Goal: Book appointment/travel/reservation

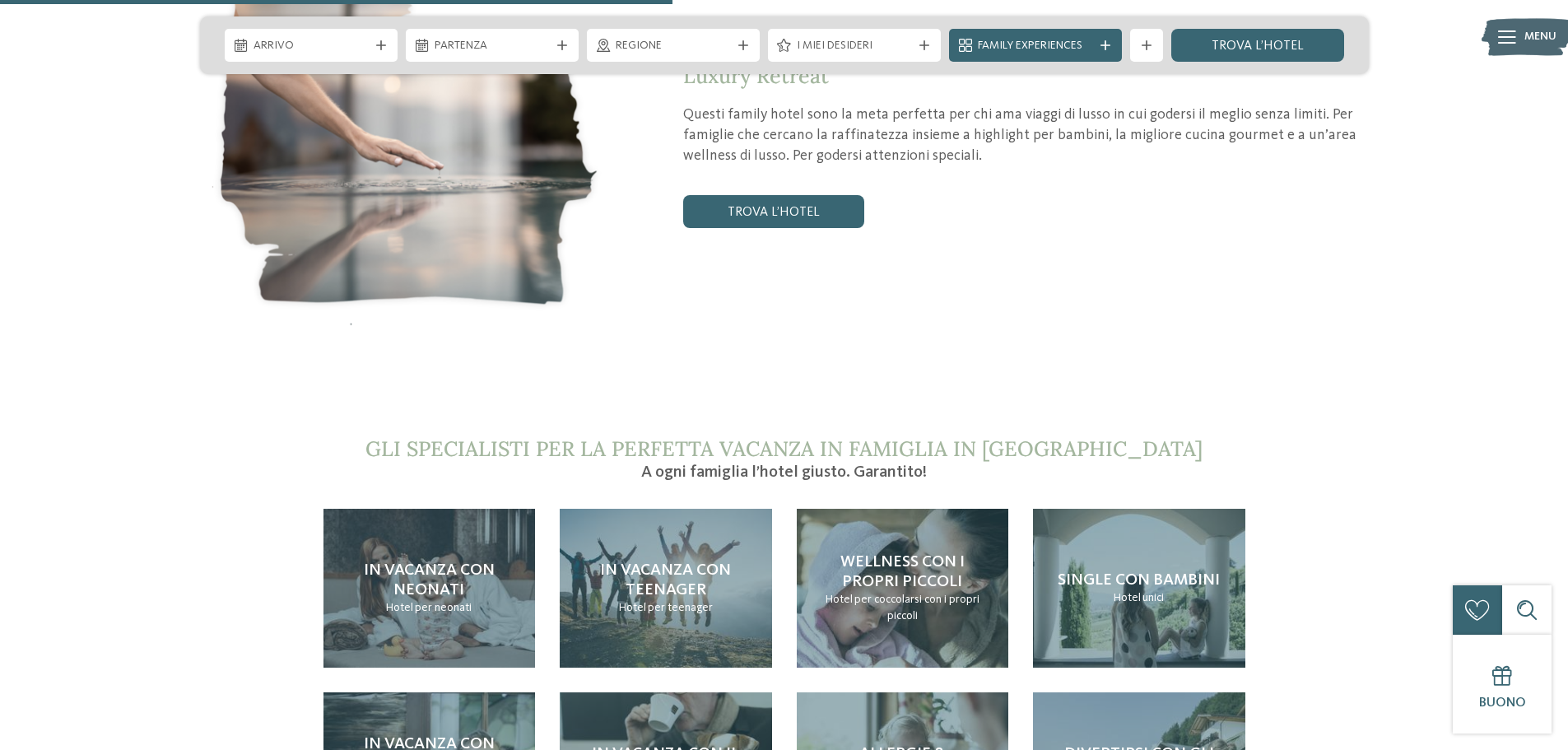
scroll to position [3539, 0]
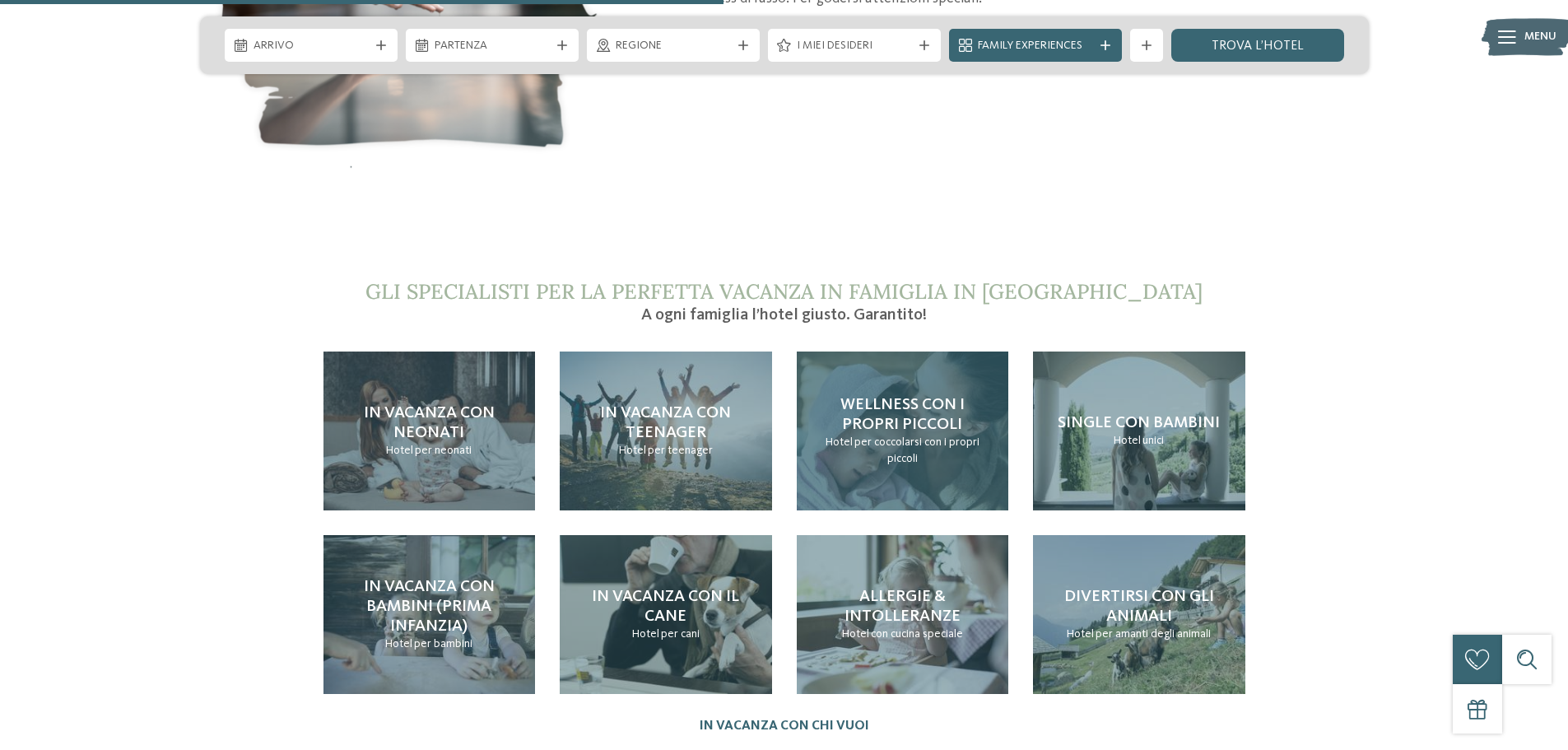
click at [952, 352] on div "Wellness con i propri piccoli Hotel per coccolarsi con i propri piccoli" at bounding box center [903, 431] width 212 height 159
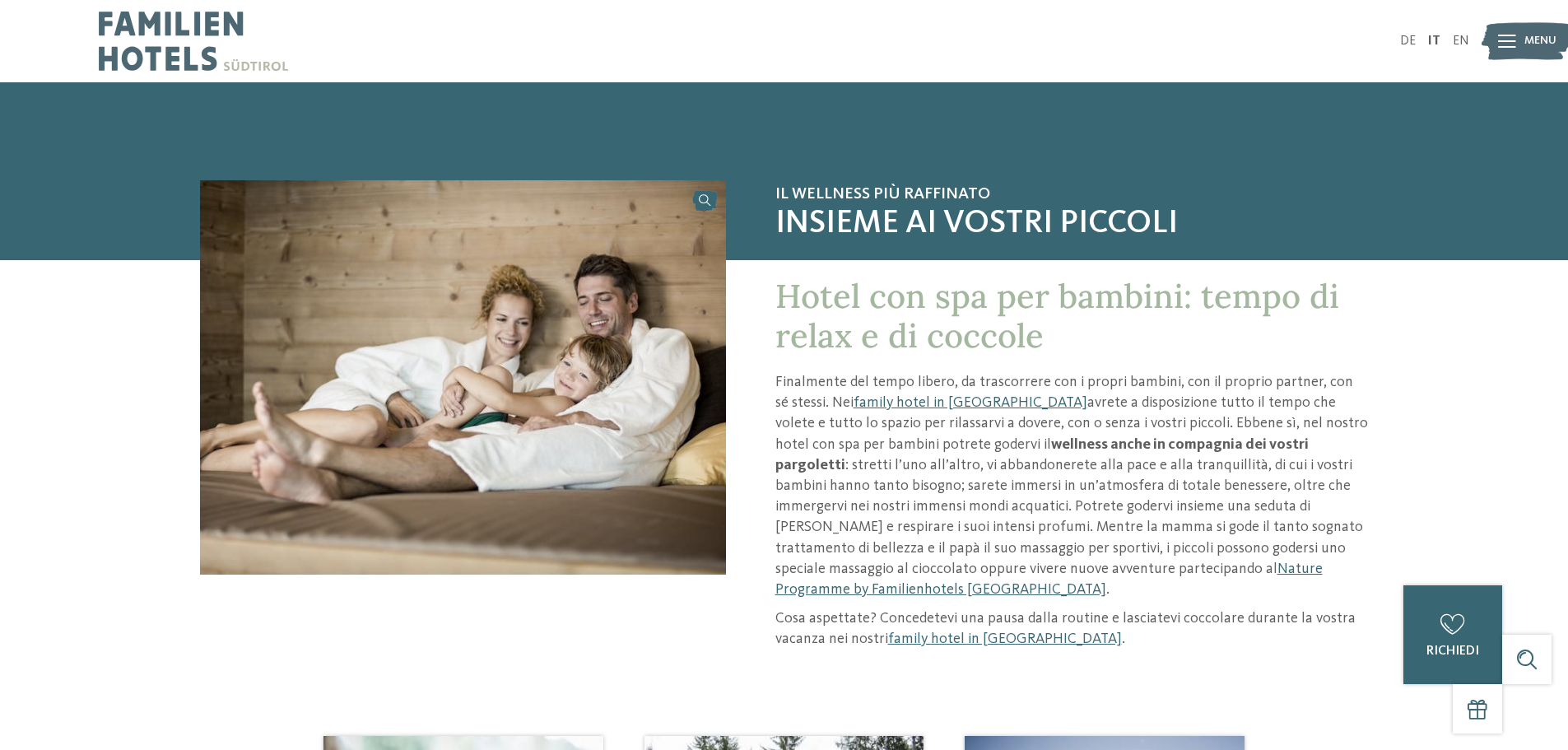
click at [1532, 38] on span "Menu" at bounding box center [1540, 41] width 32 height 17
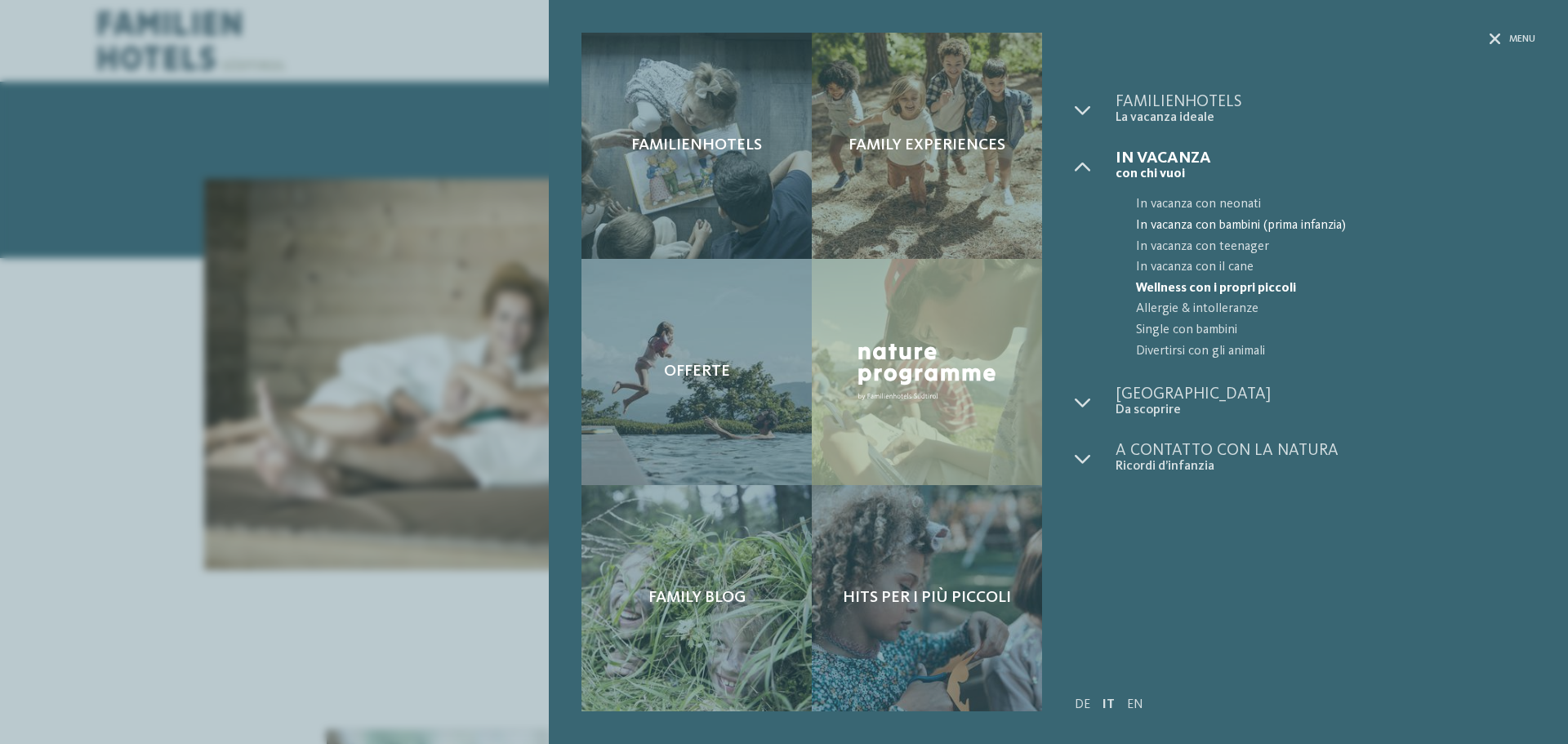
click at [1214, 217] on span "In vacanza con bambini (prima infanzia)" at bounding box center [1336, 226] width 399 height 22
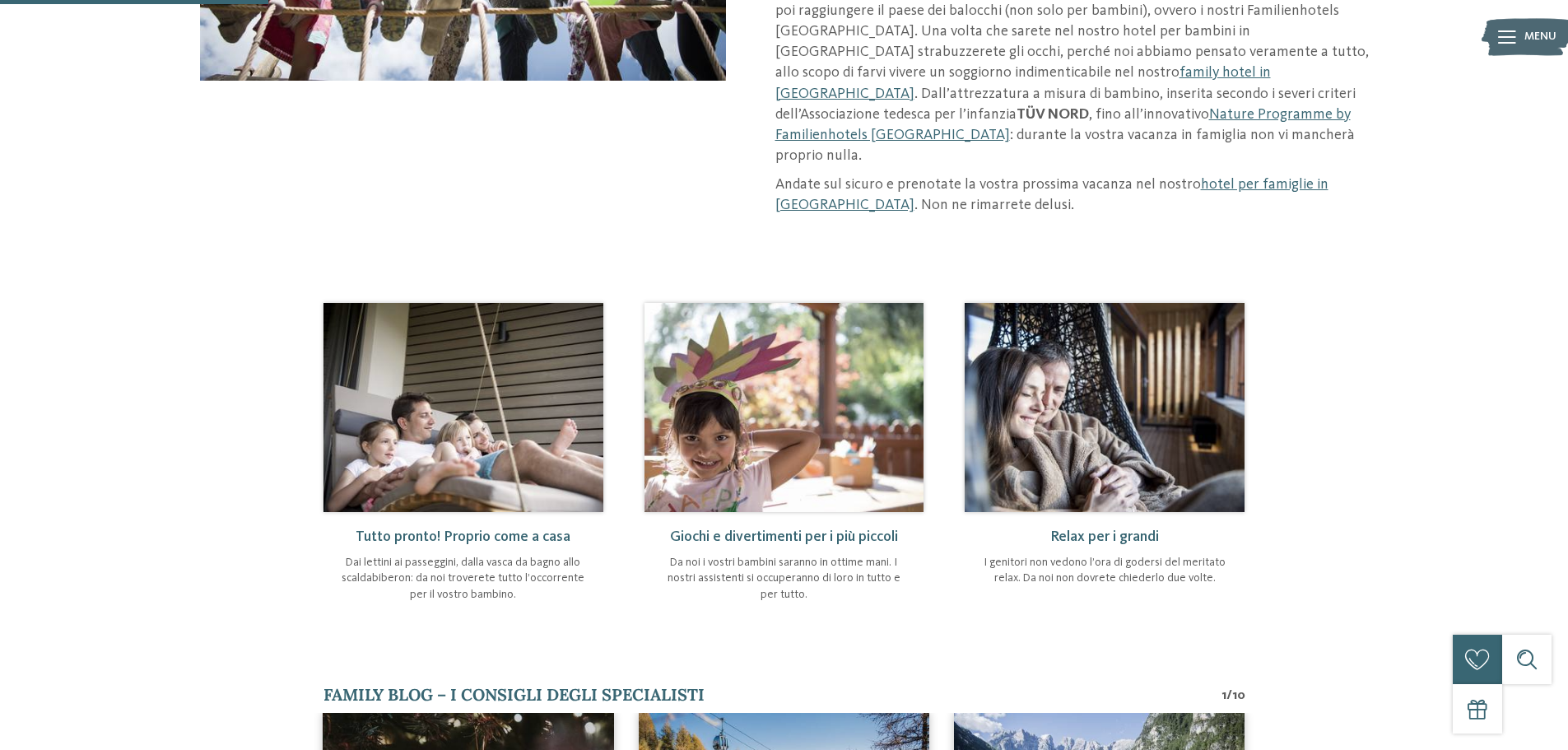
scroll to position [412, 0]
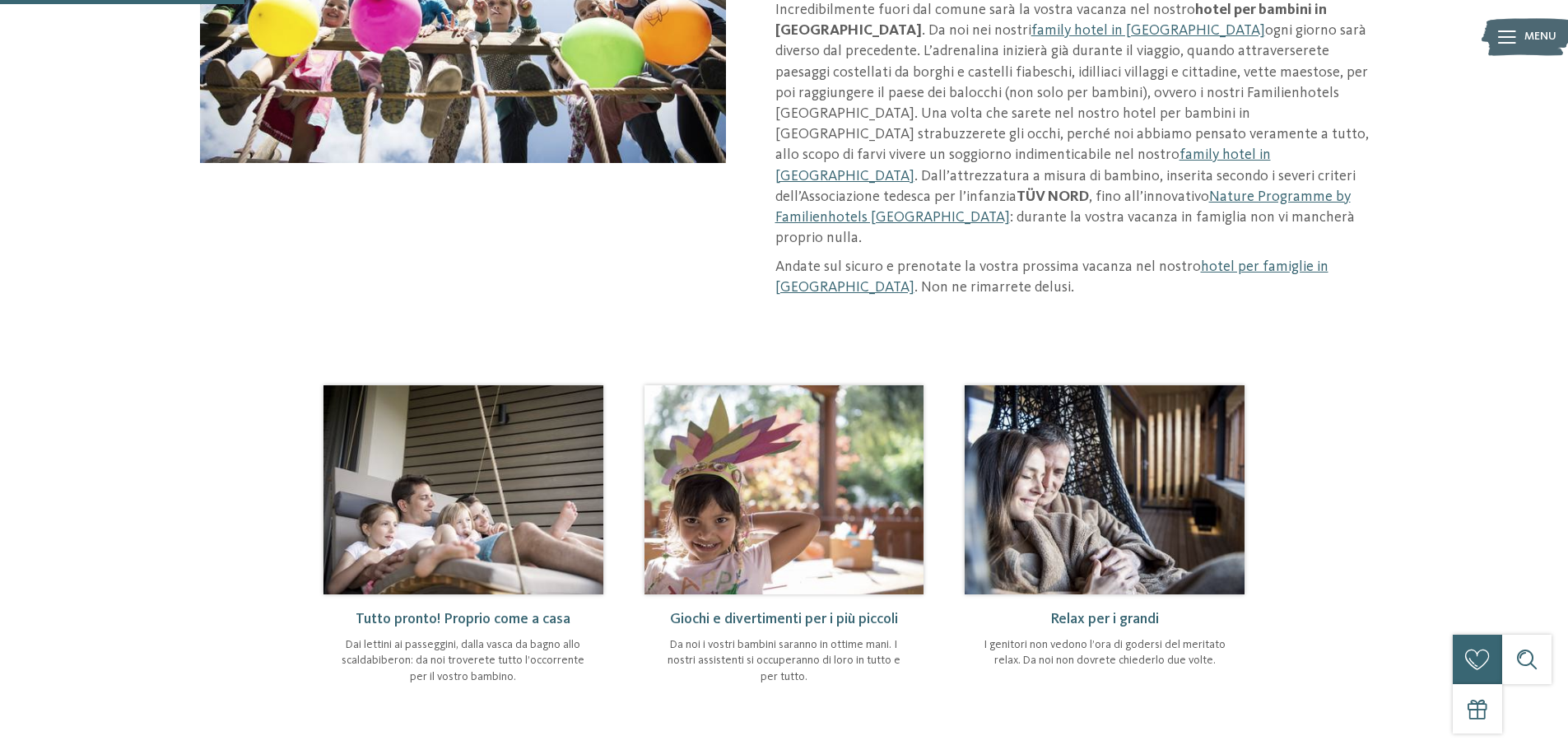
click at [1033, 424] on img at bounding box center [1104, 489] width 280 height 209
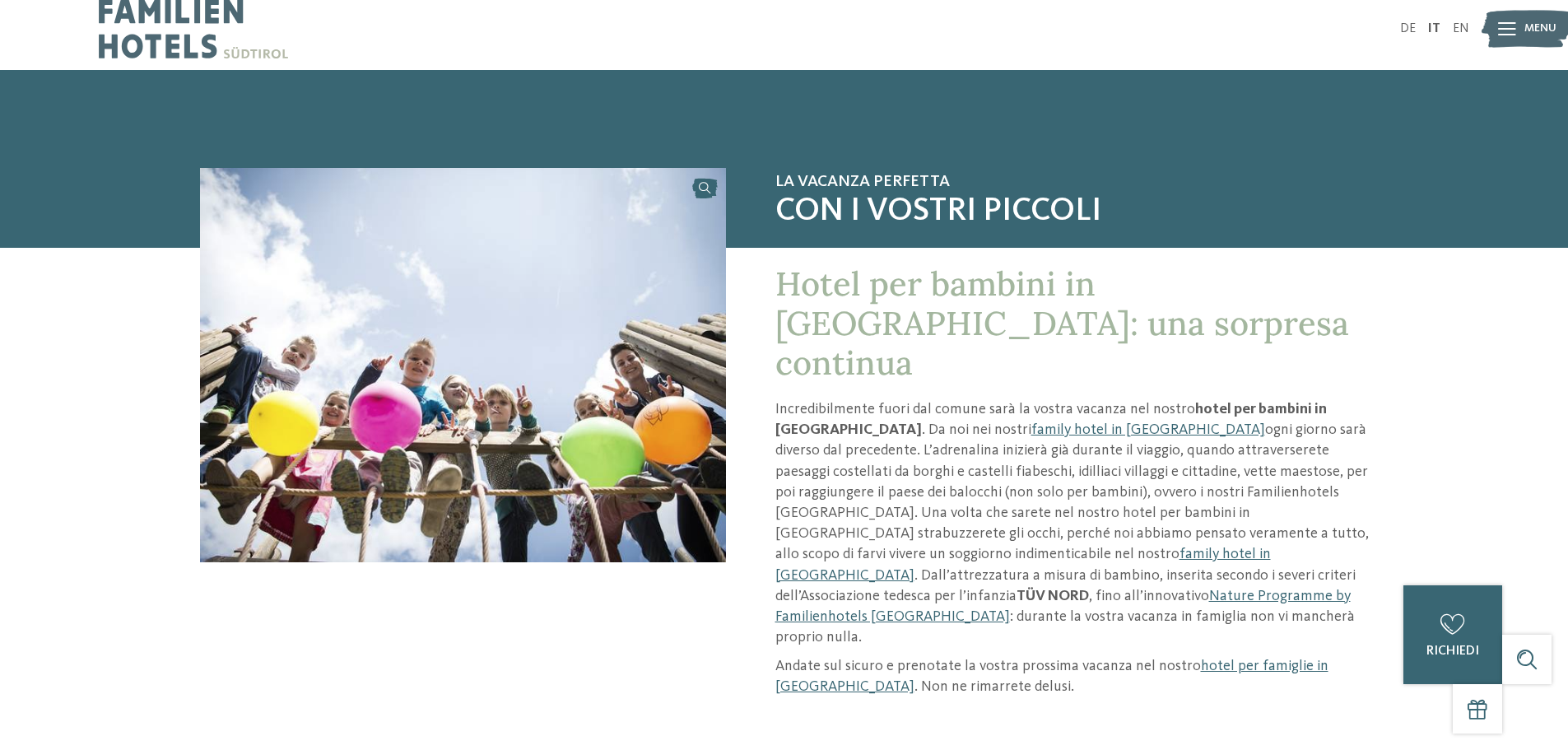
scroll to position [0, 0]
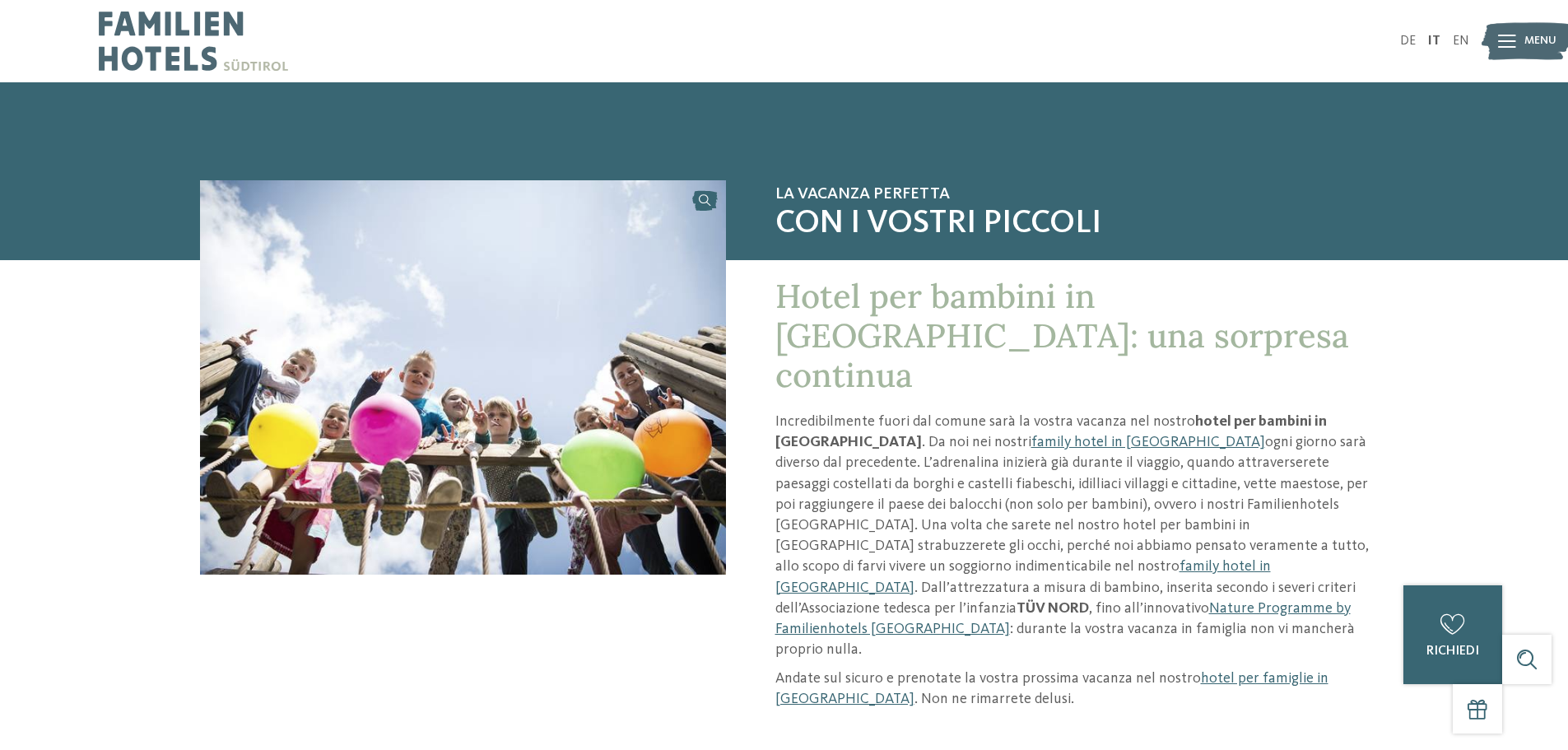
click at [175, 47] on img at bounding box center [193, 41] width 190 height 83
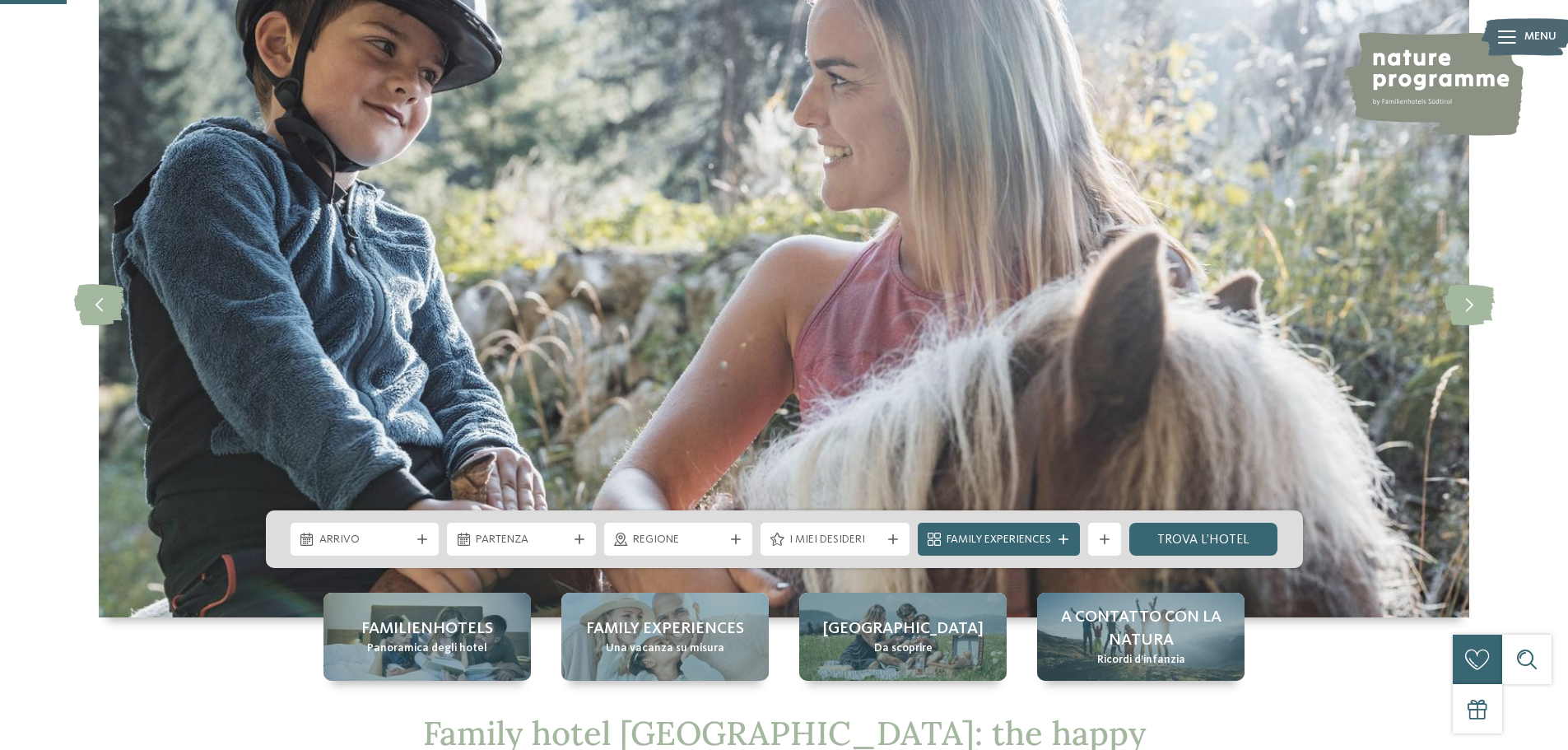
scroll to position [329, 0]
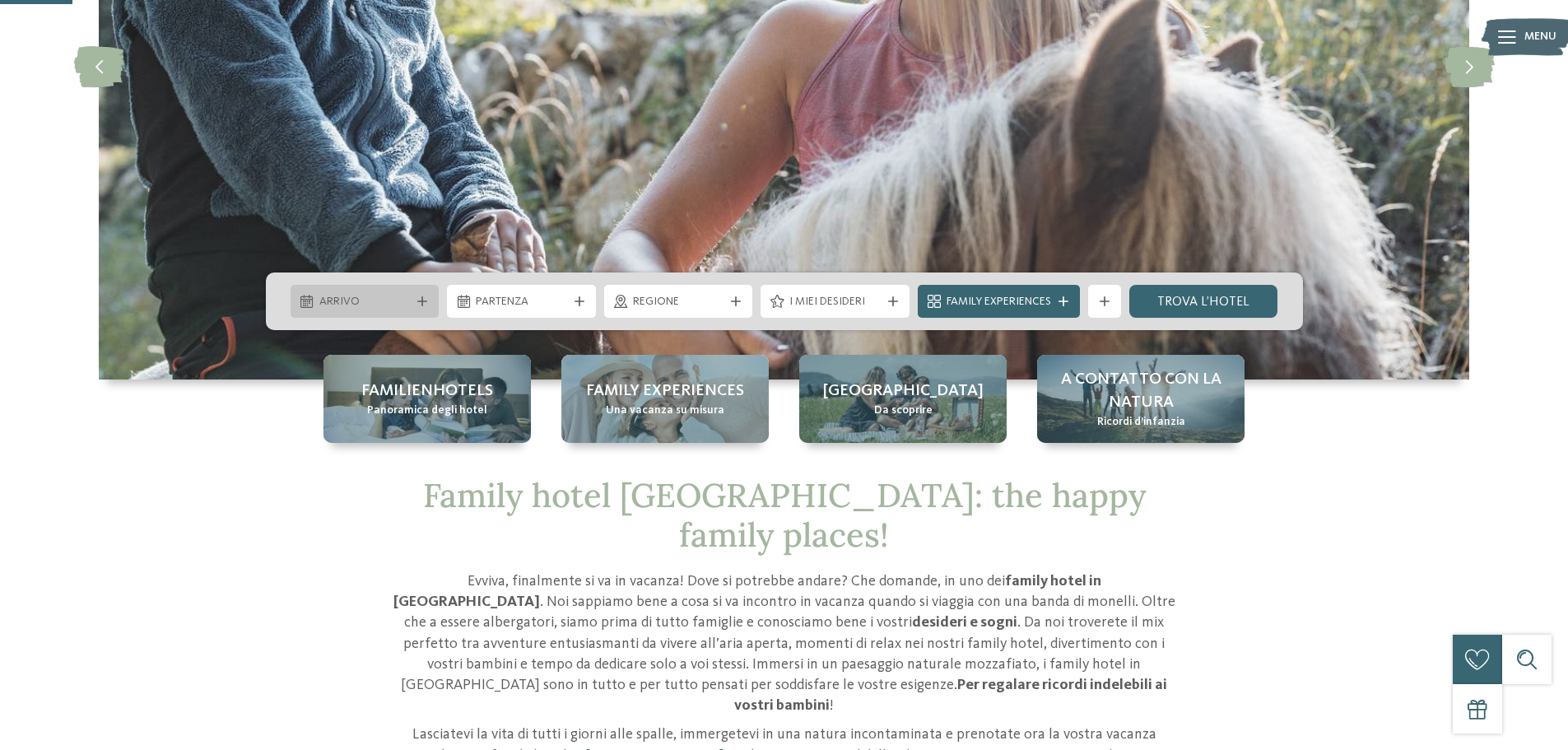
click at [336, 299] on span "Arrivo" at bounding box center [364, 302] width 91 height 17
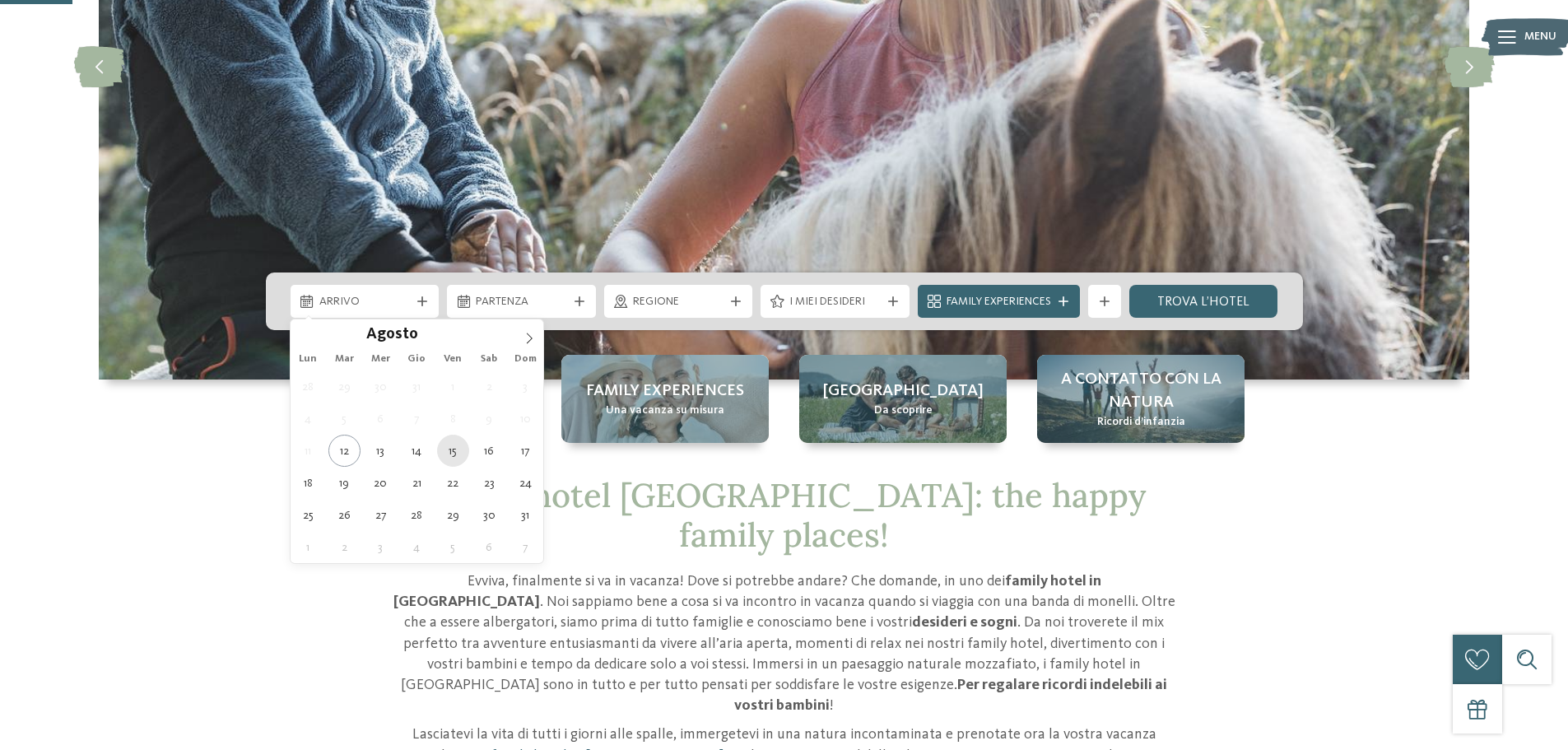
type div "[DATE]"
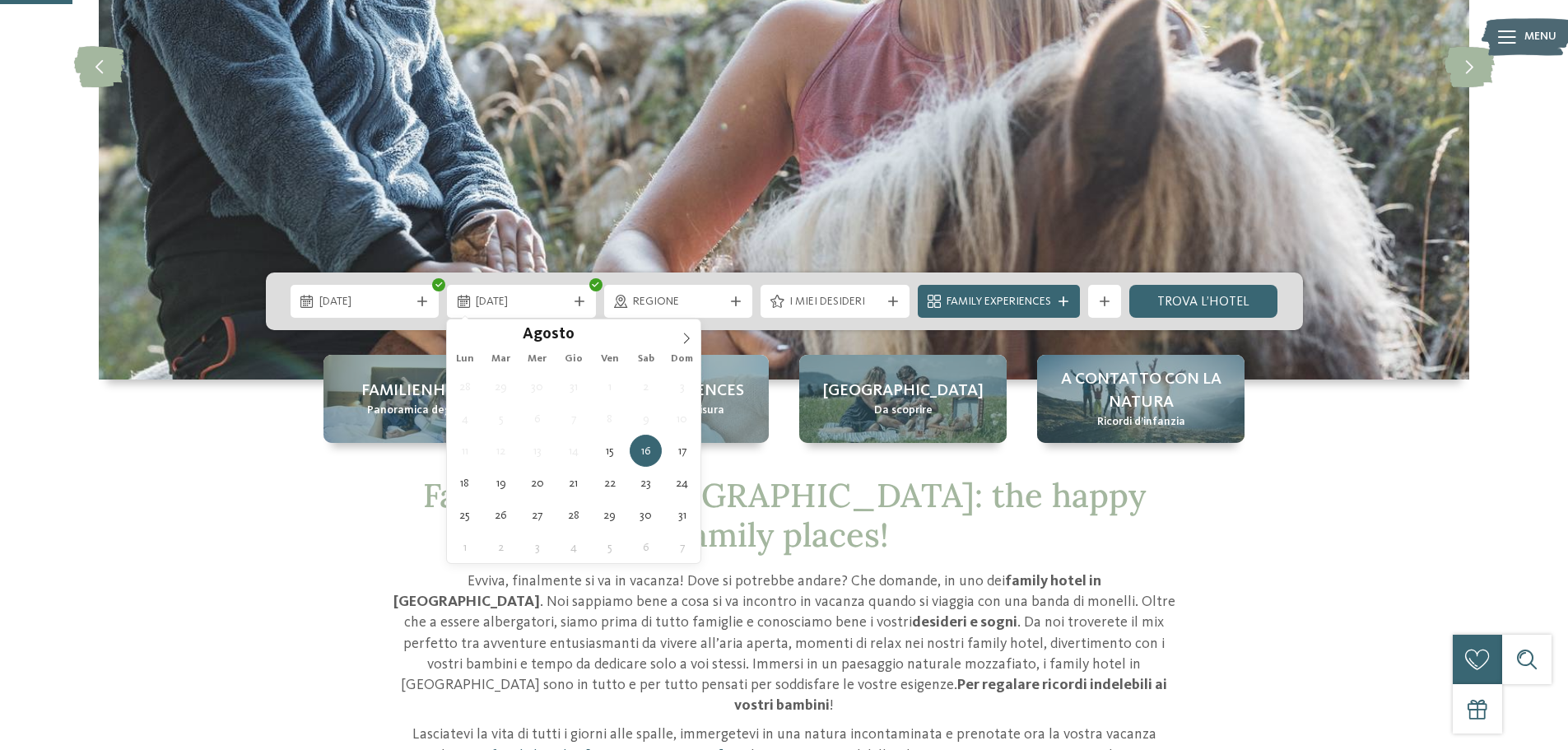
type div "[DATE]"
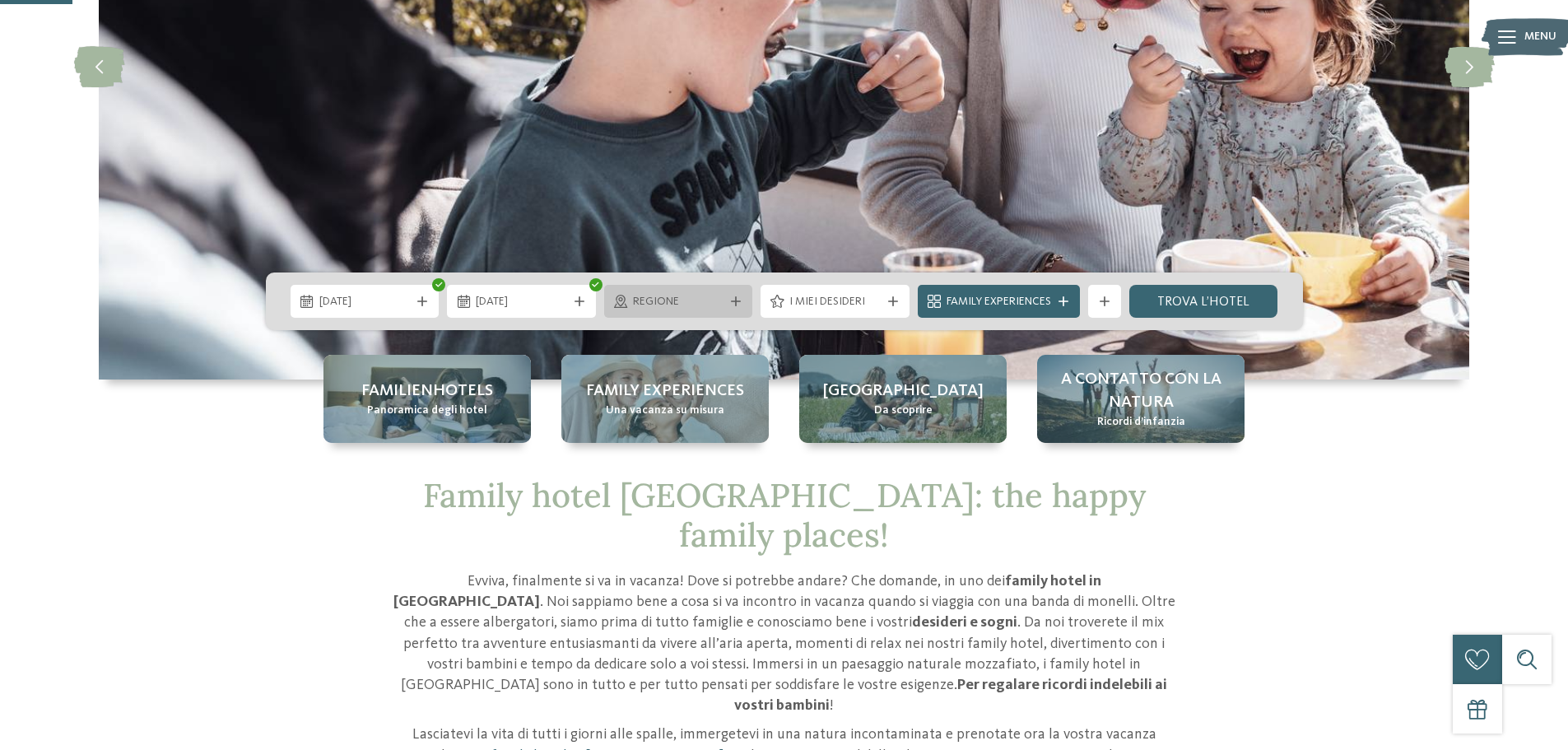
click at [703, 298] on span "Regione" at bounding box center [678, 302] width 91 height 17
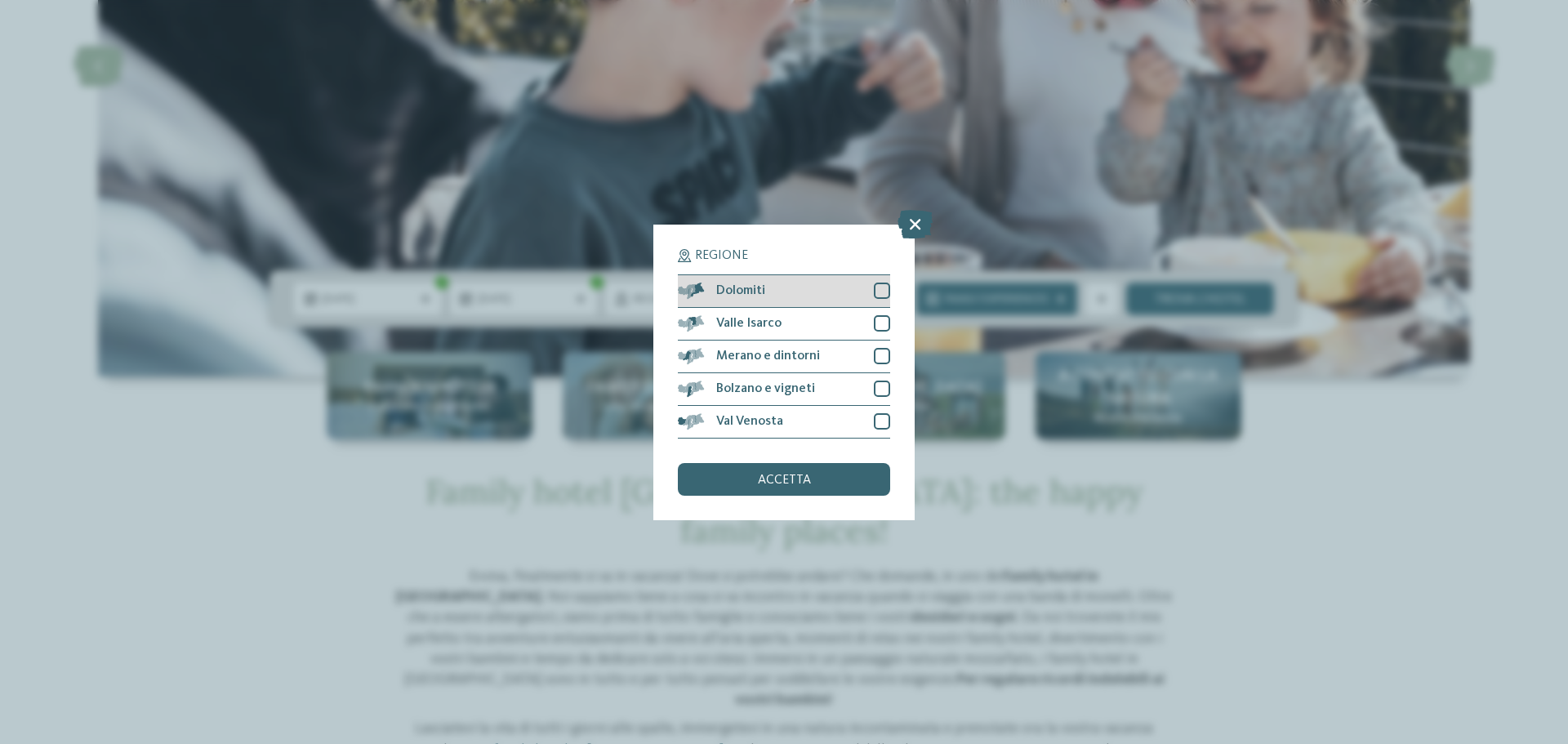
click at [864, 292] on div "Dolomiti" at bounding box center [784, 291] width 212 height 32
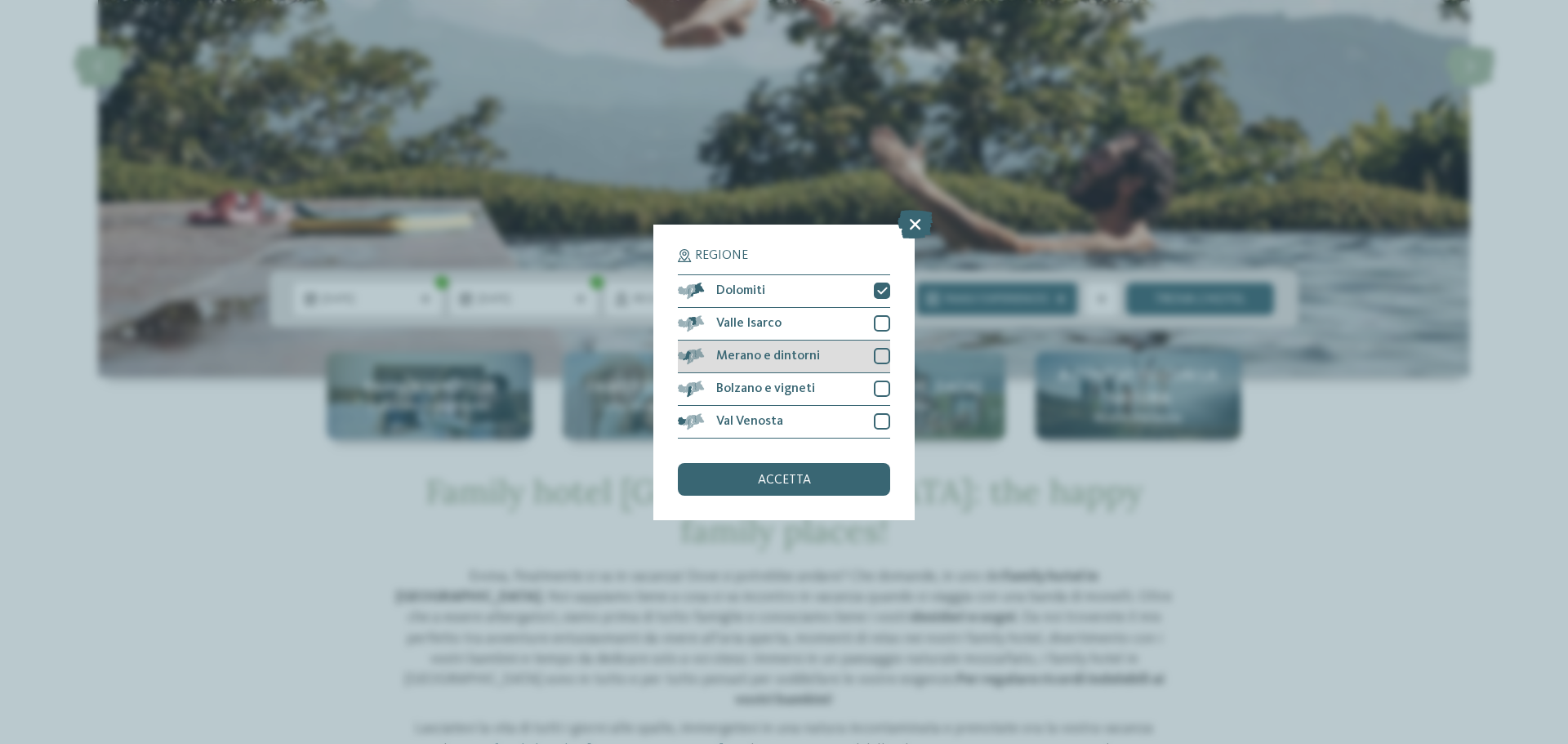
click at [859, 347] on div "Merano e dintorni" at bounding box center [784, 356] width 212 height 32
click at [866, 388] on div "Bolzano e vigneti" at bounding box center [784, 389] width 212 height 32
click at [833, 483] on div "accetta" at bounding box center [784, 479] width 212 height 32
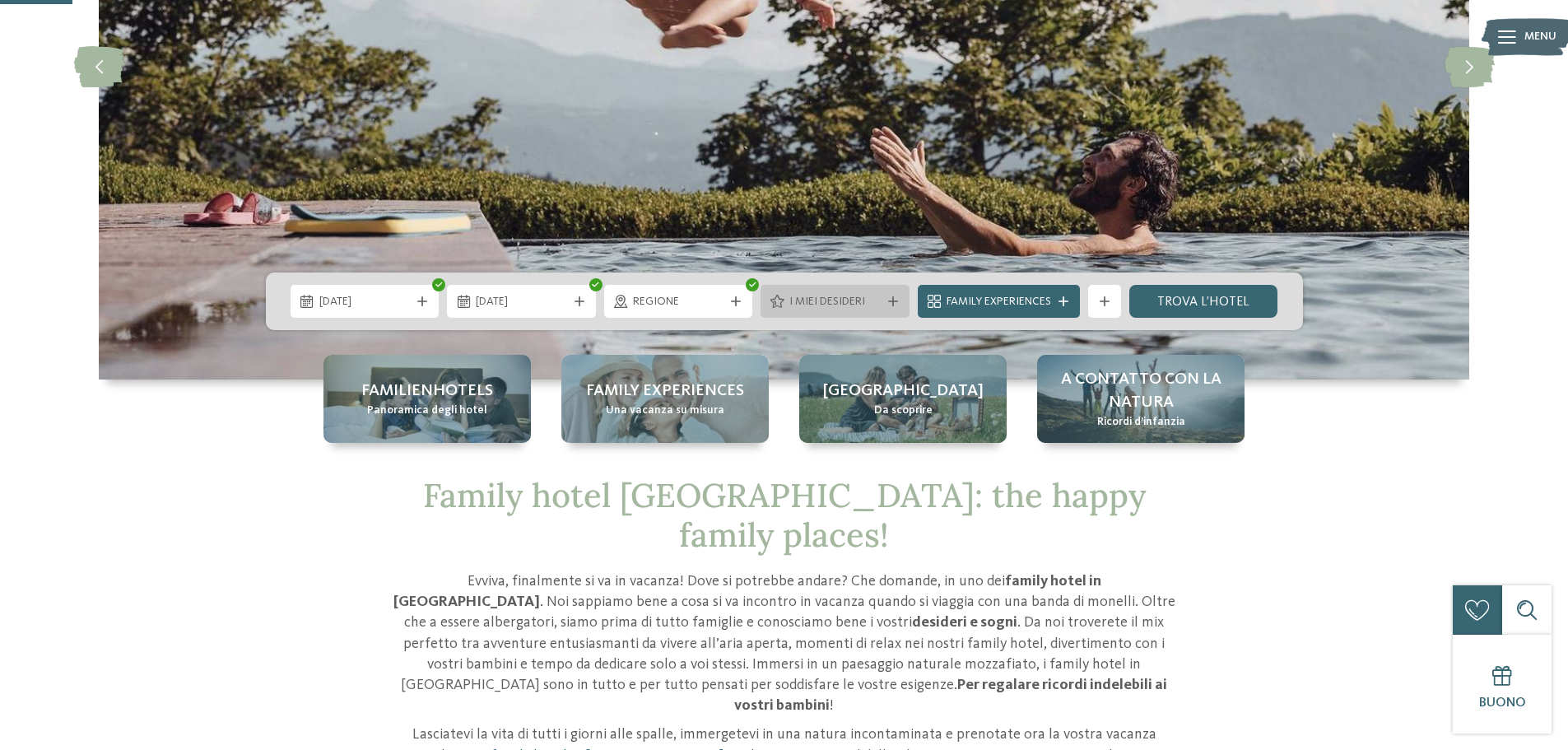
click at [860, 304] on span "I miei desideri" at bounding box center [835, 302] width 91 height 17
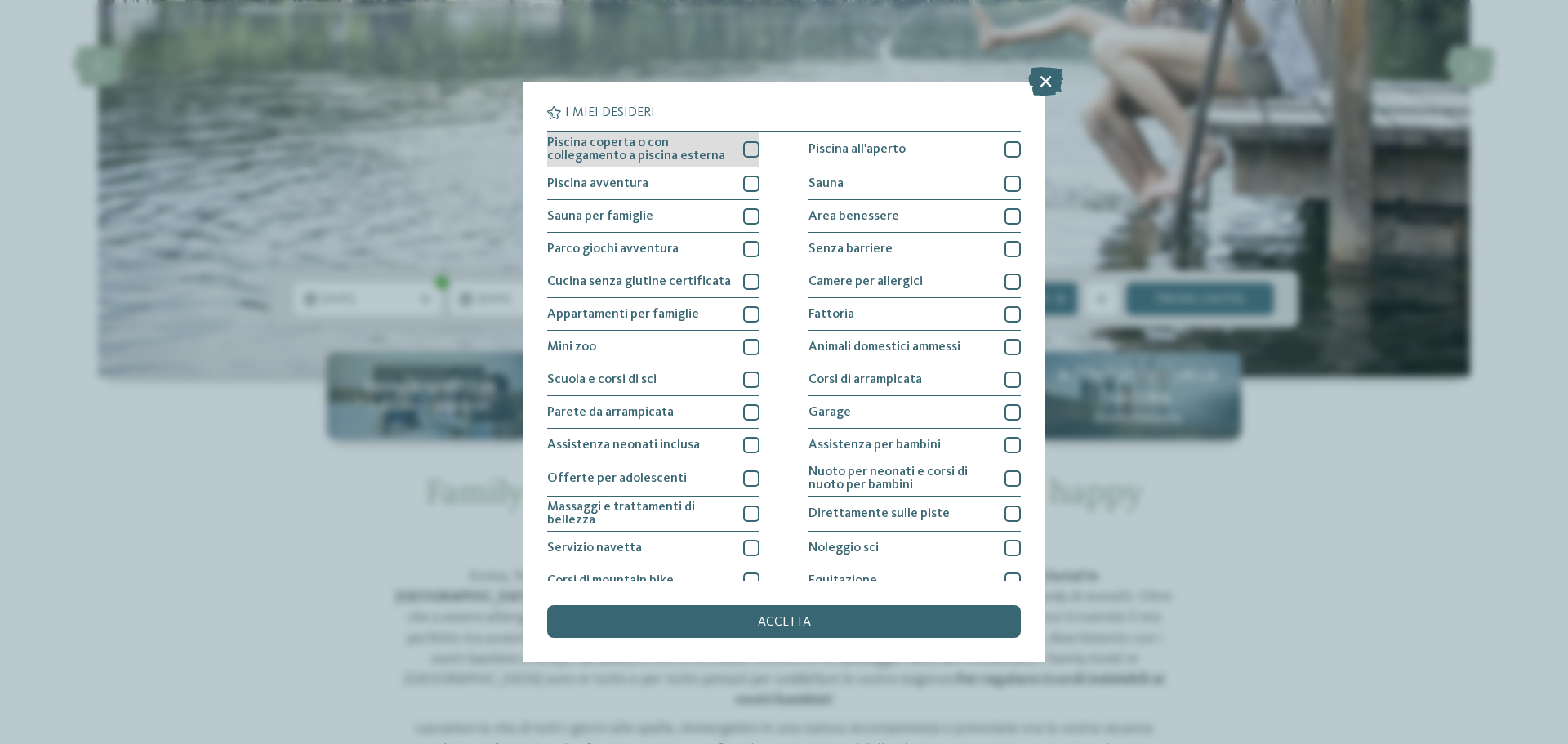
click at [743, 152] on div at bounding box center [752, 149] width 17 height 17
click at [743, 178] on div at bounding box center [752, 184] width 17 height 17
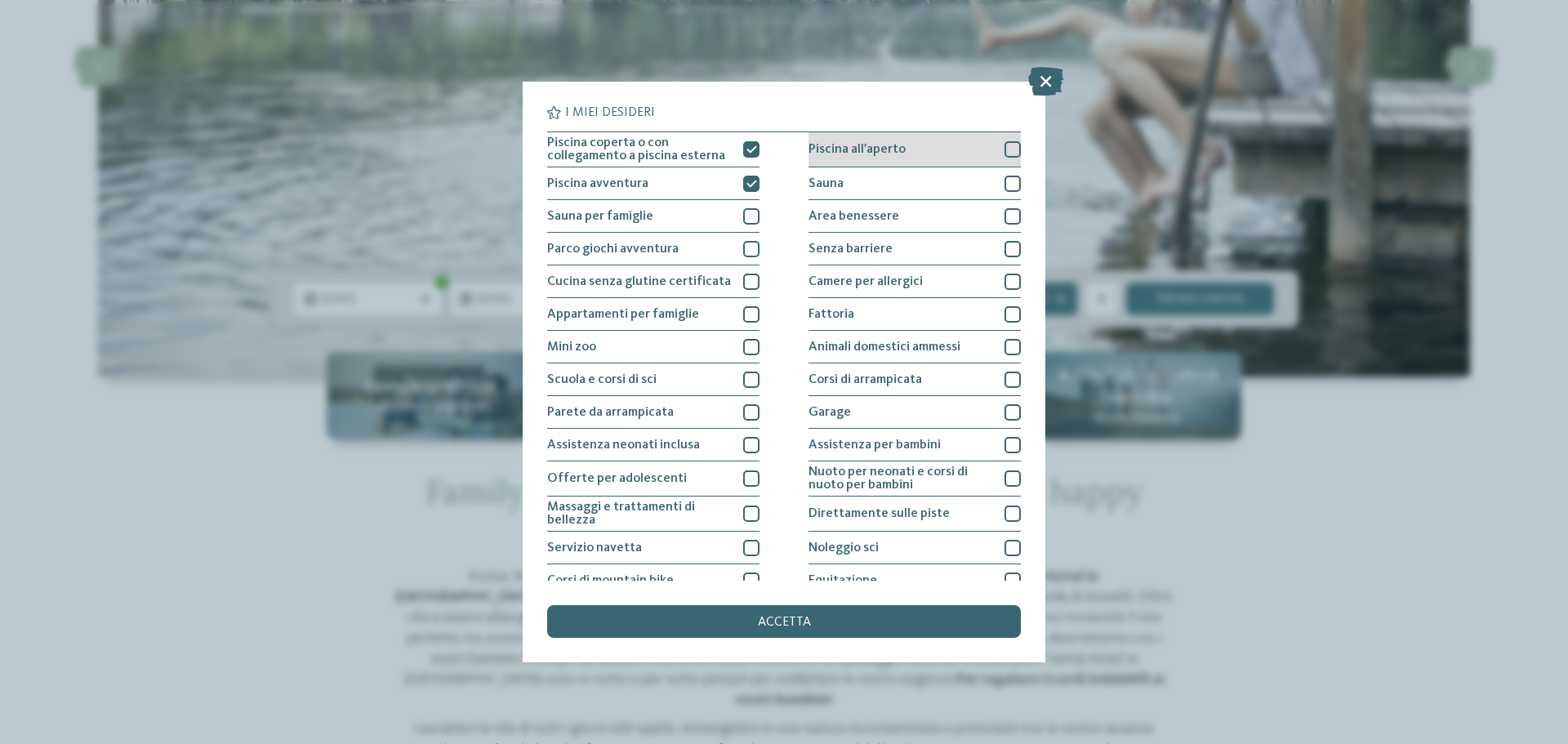
click at [937, 139] on div "Piscina all'aperto" at bounding box center [915, 150] width 212 height 35
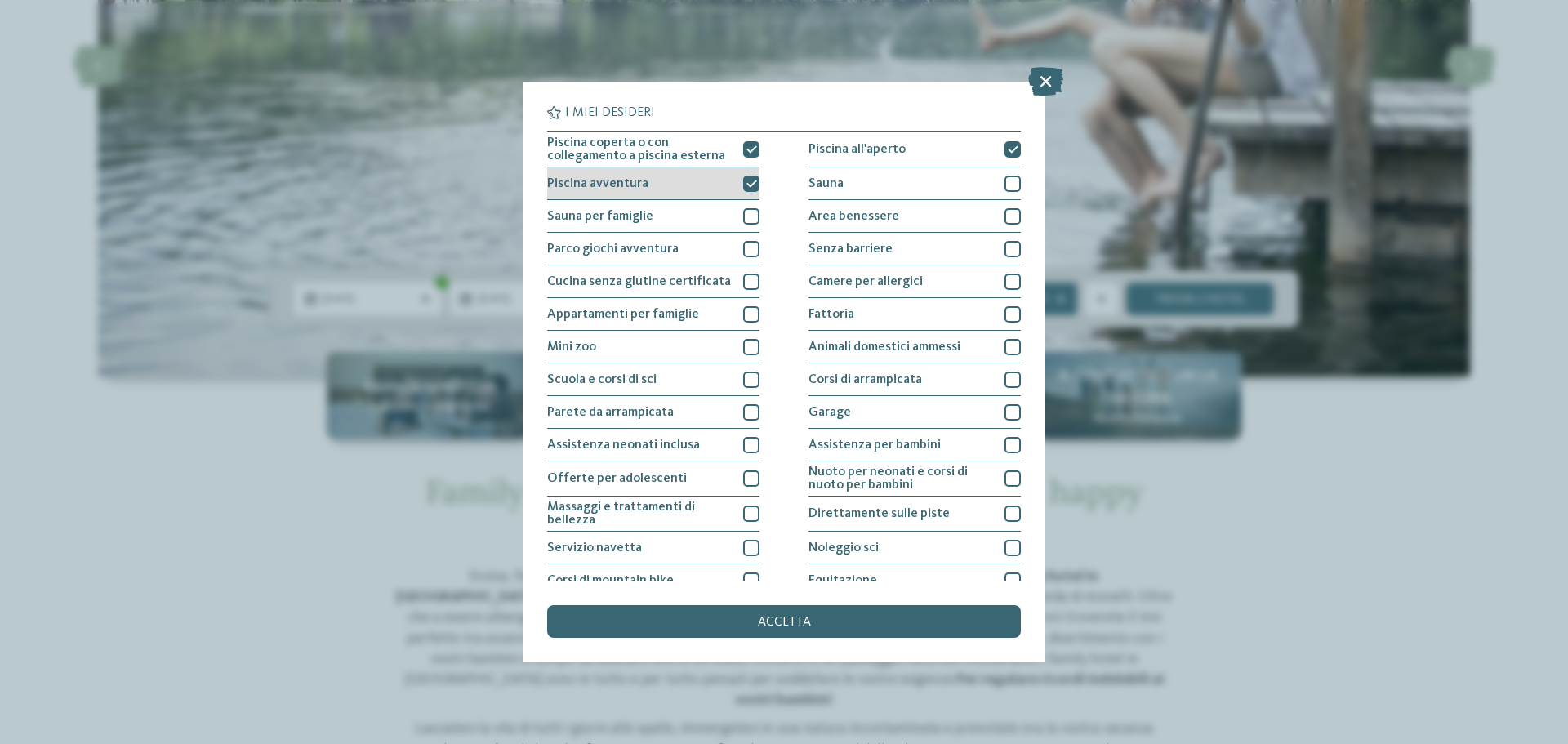
click at [747, 183] on icon at bounding box center [752, 184] width 11 height 10
click at [743, 183] on div at bounding box center [752, 184] width 17 height 17
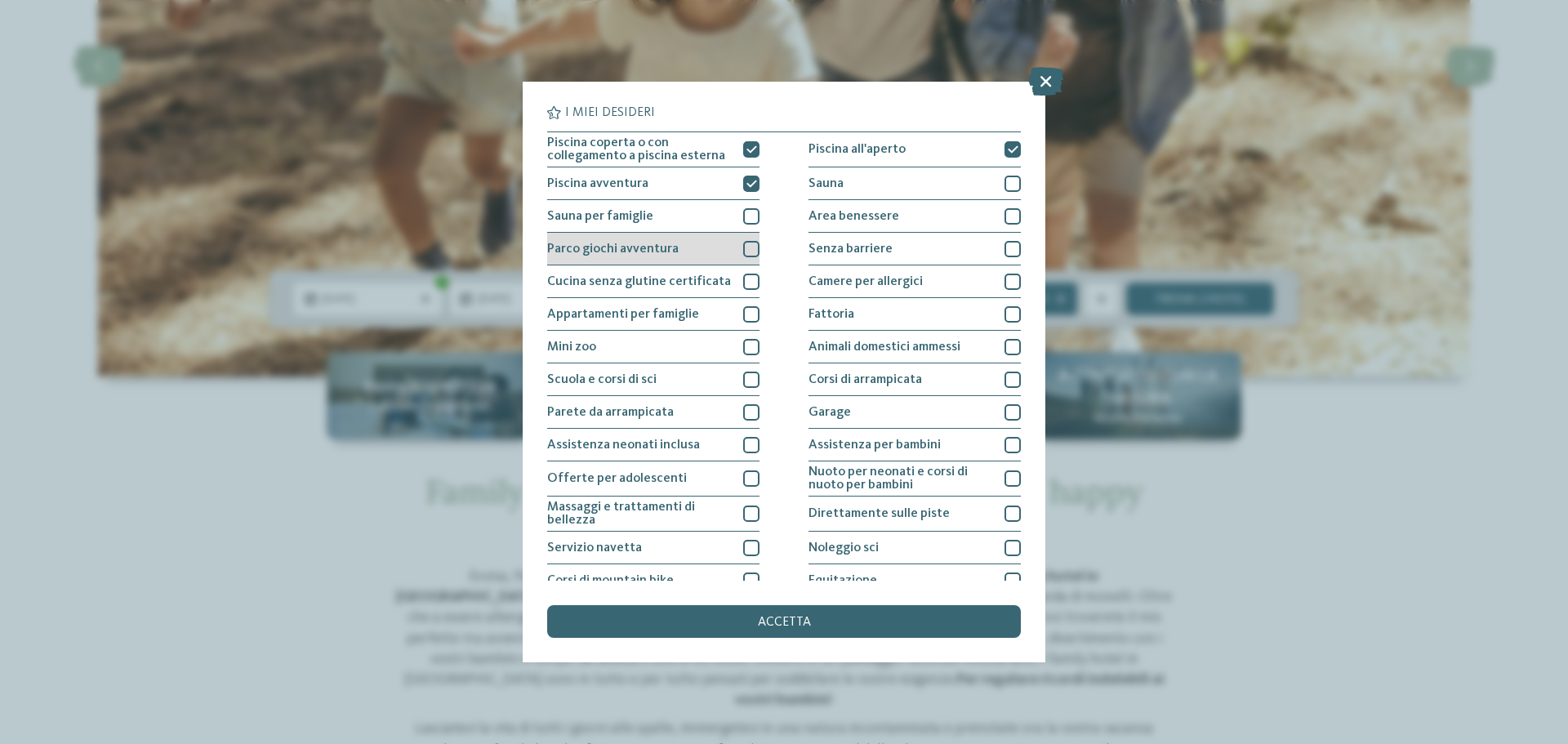
click at [727, 256] on div "Parco giochi avventura" at bounding box center [653, 249] width 212 height 32
click at [844, 626] on div "accetta" at bounding box center [784, 621] width 474 height 32
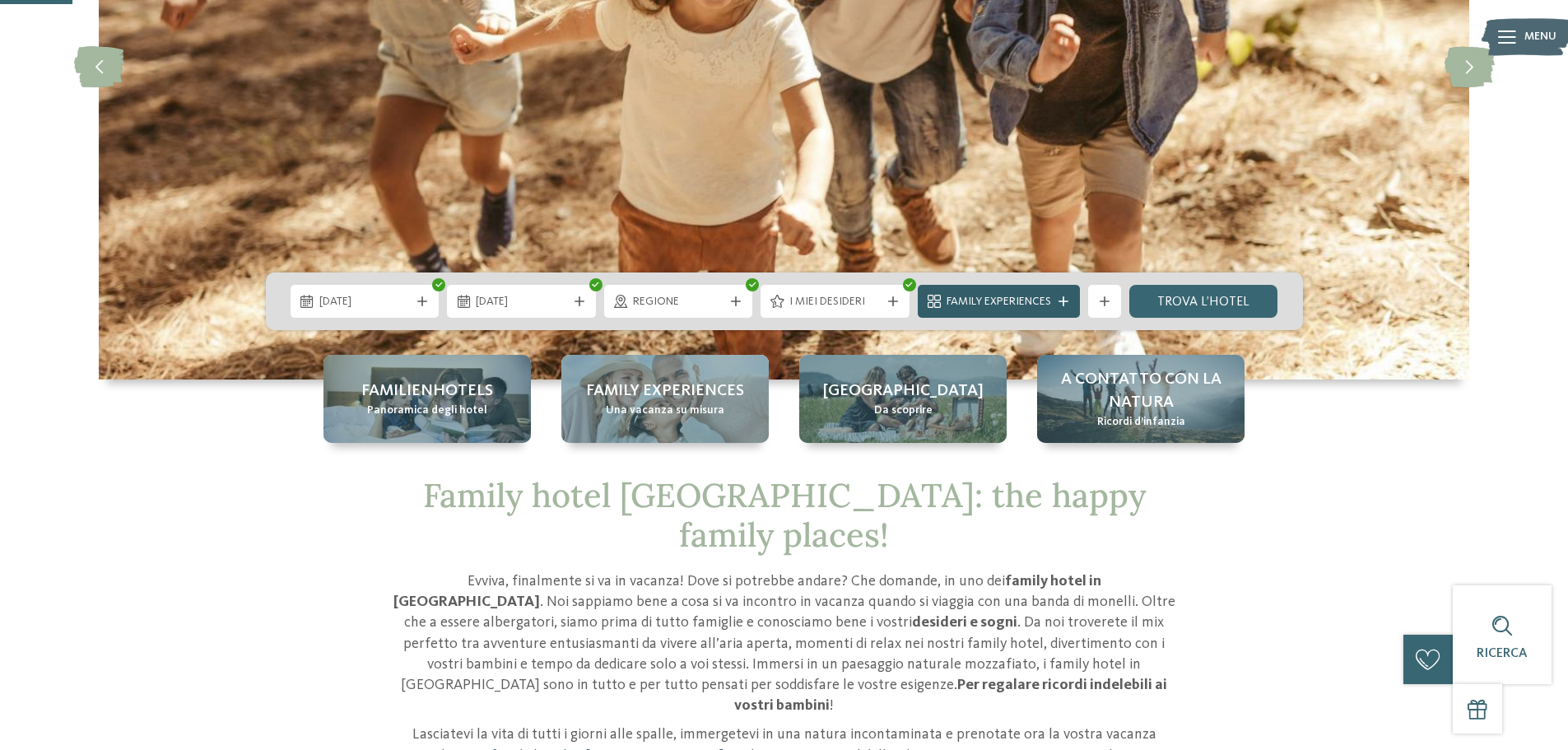
click at [1059, 298] on icon at bounding box center [1063, 302] width 10 height 10
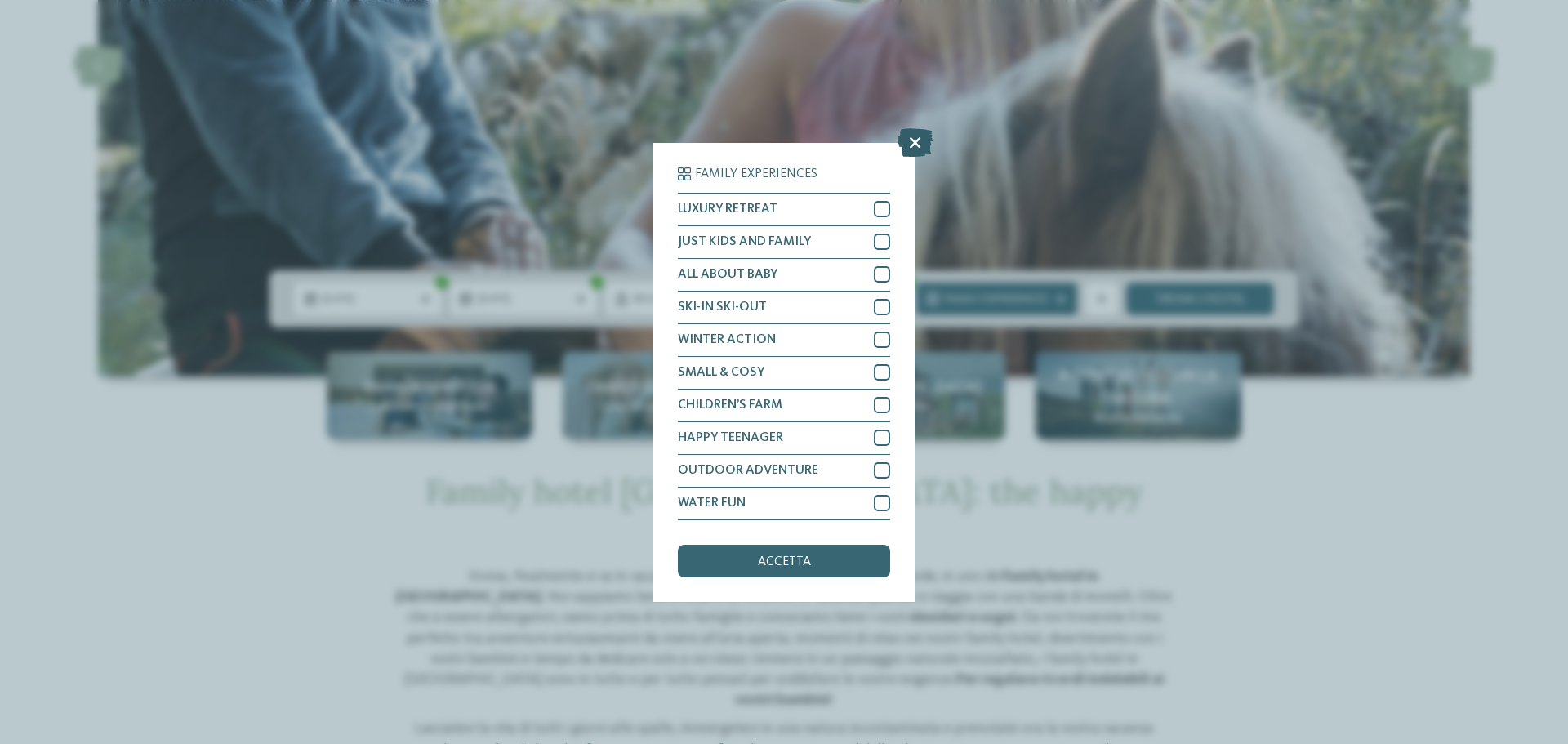
click at [913, 146] on icon at bounding box center [915, 142] width 35 height 28
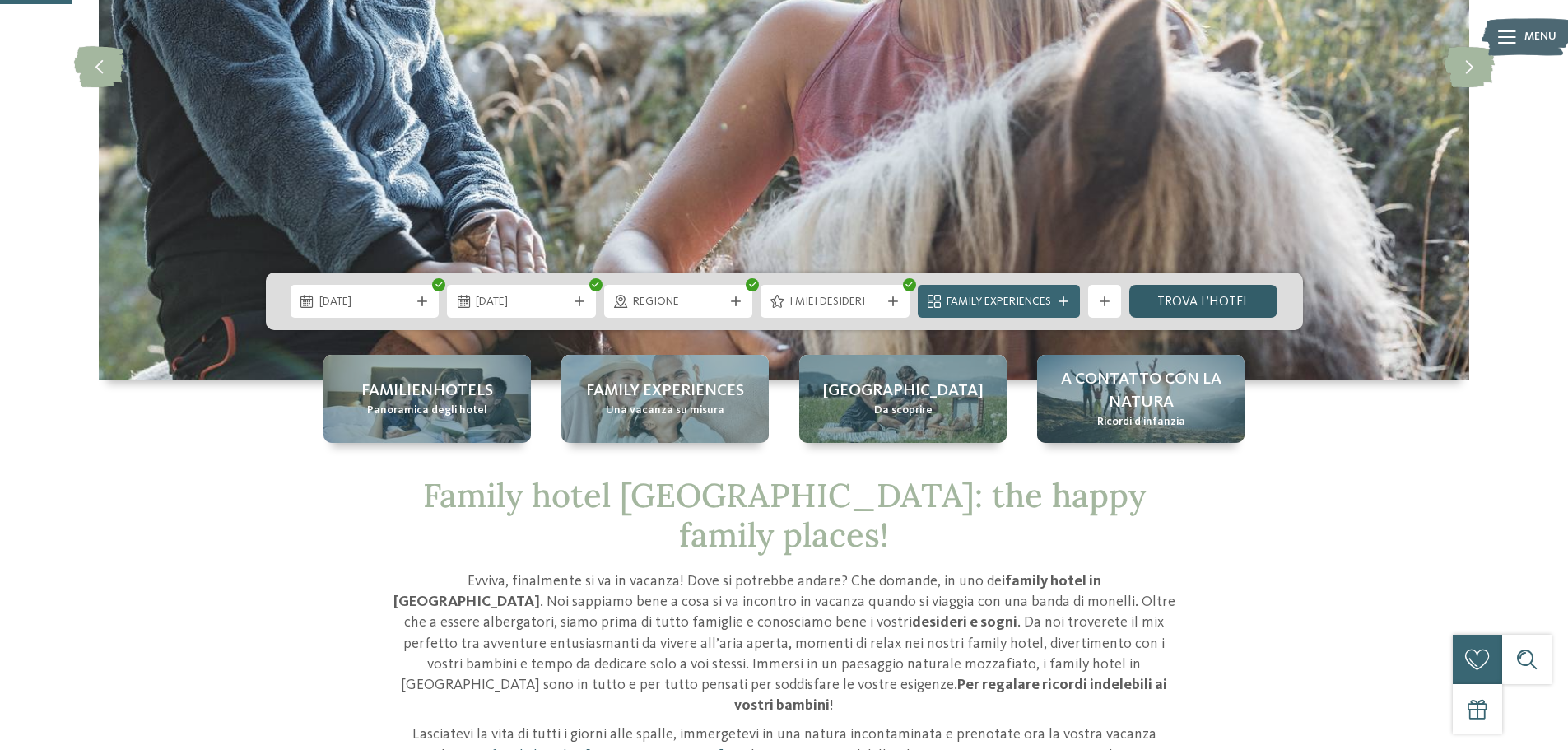
click at [1246, 300] on link "trova l’hotel" at bounding box center [1204, 301] width 149 height 33
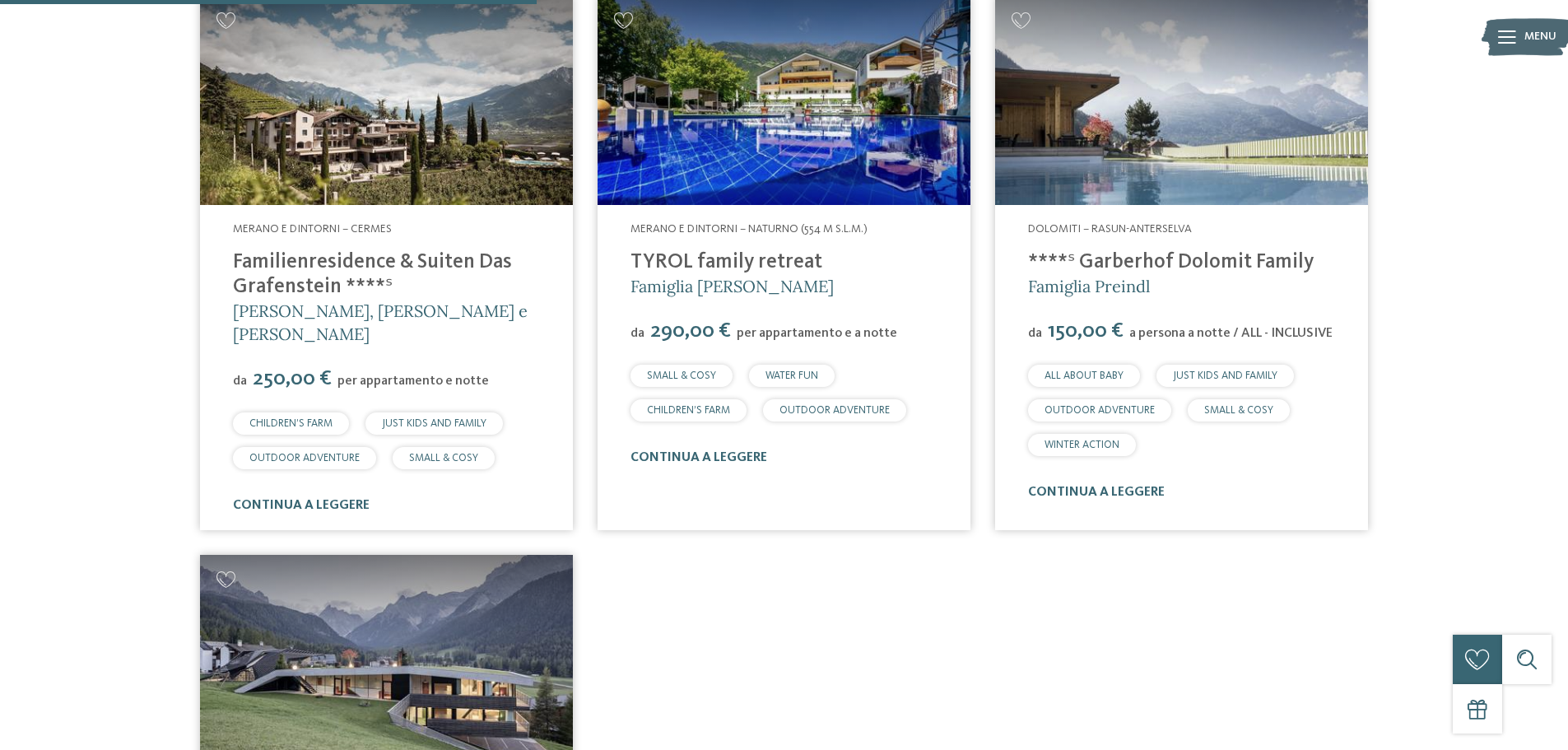
scroll to position [663, 0]
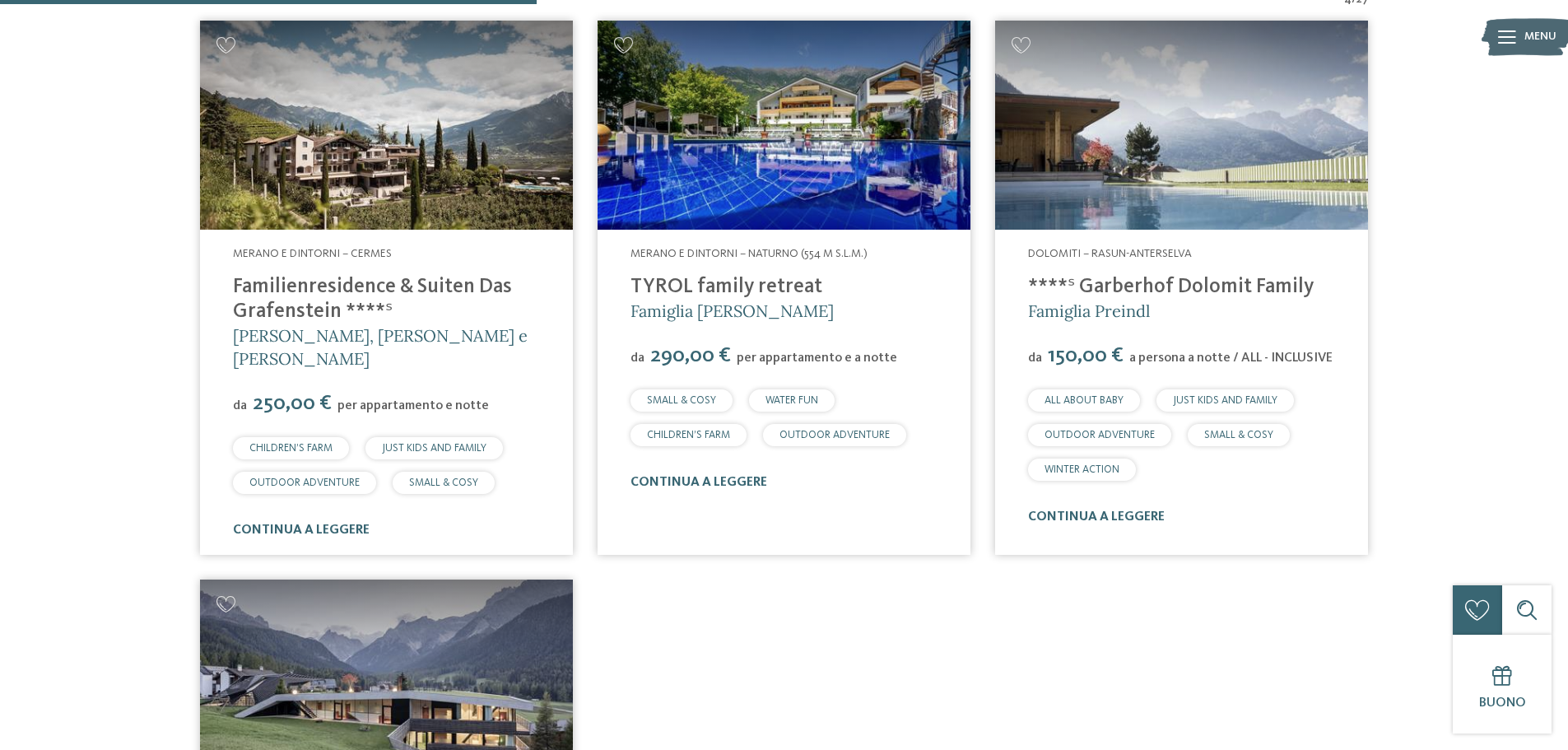
click at [372, 142] on img at bounding box center [386, 125] width 373 height 210
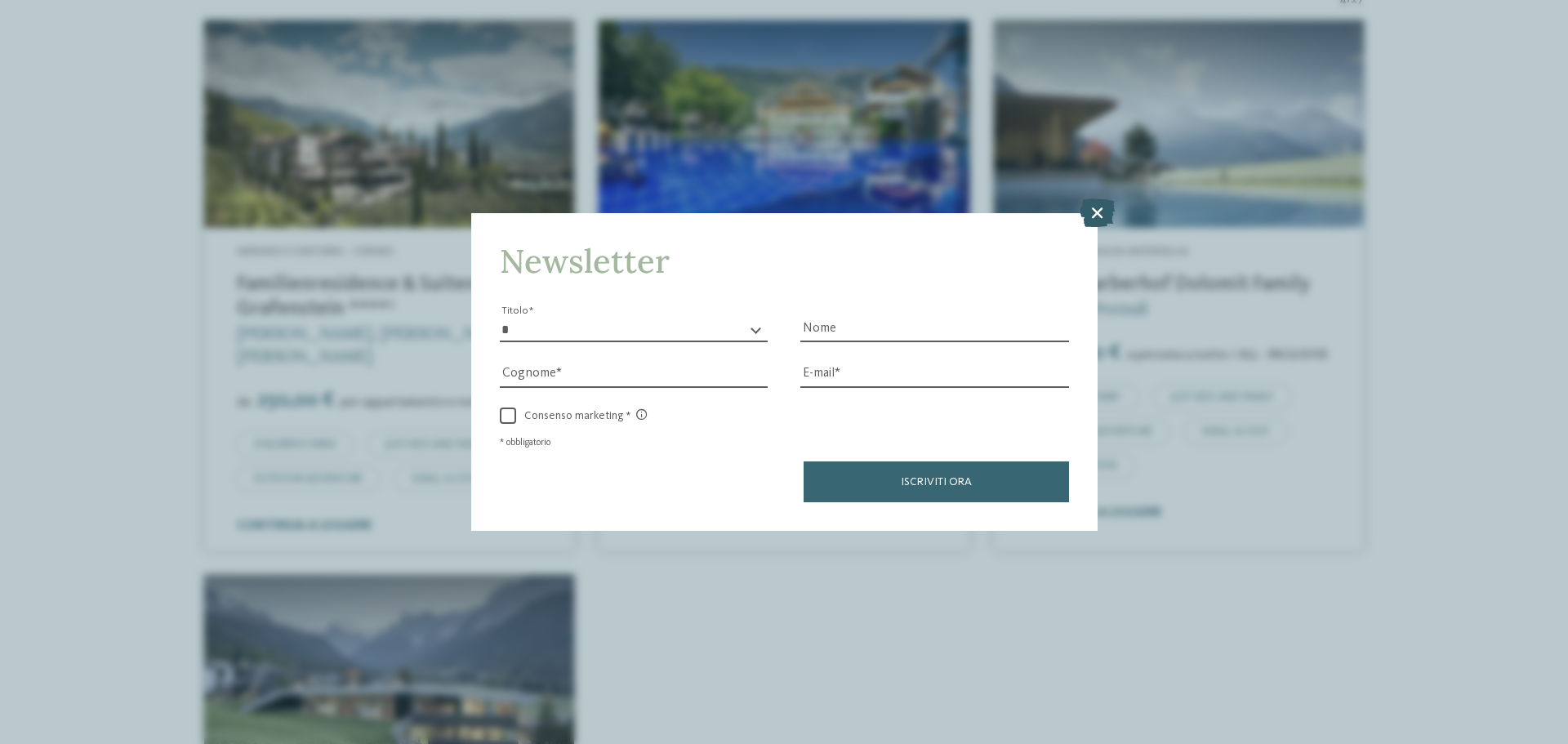
click at [1103, 209] on icon at bounding box center [1097, 212] width 35 height 28
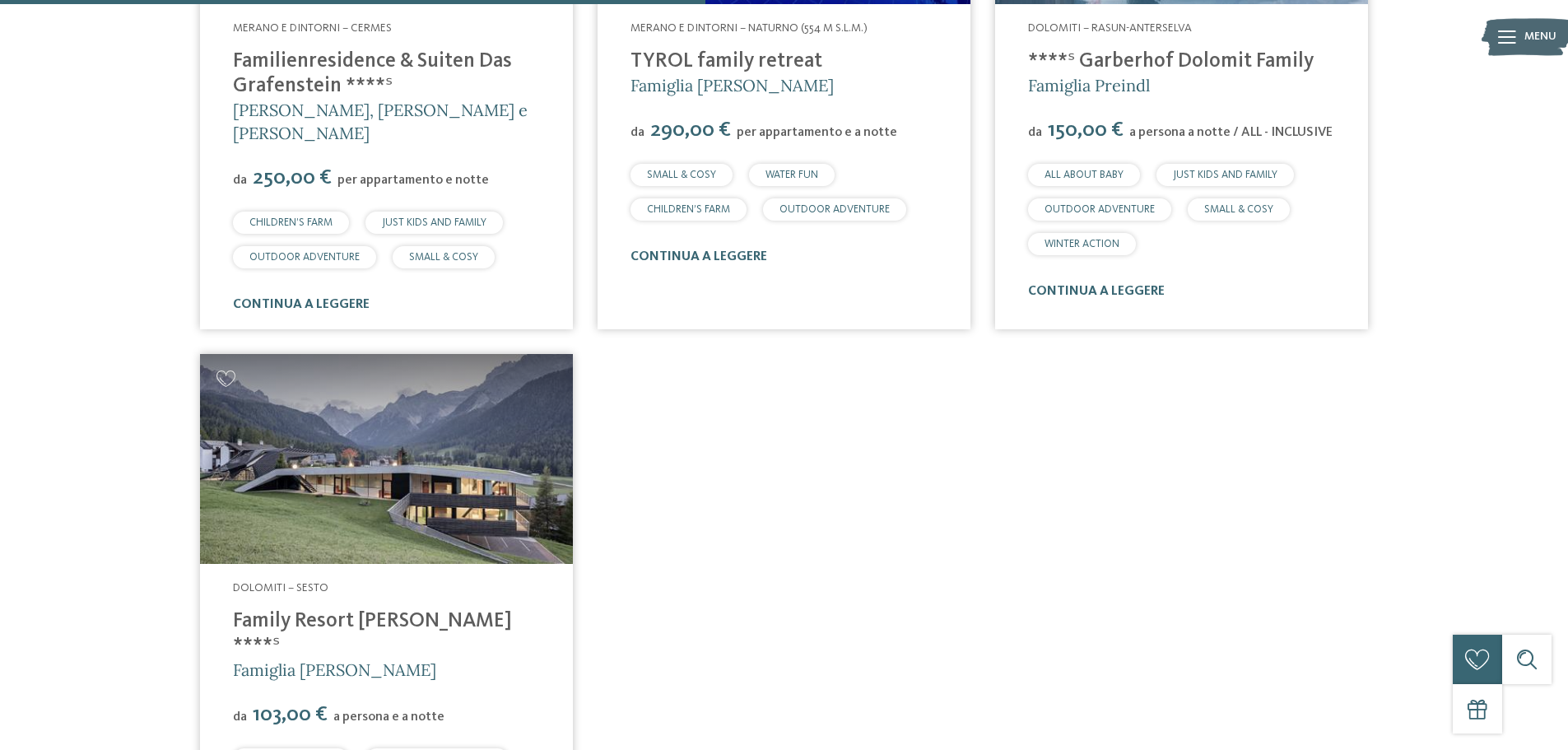
scroll to position [910, 0]
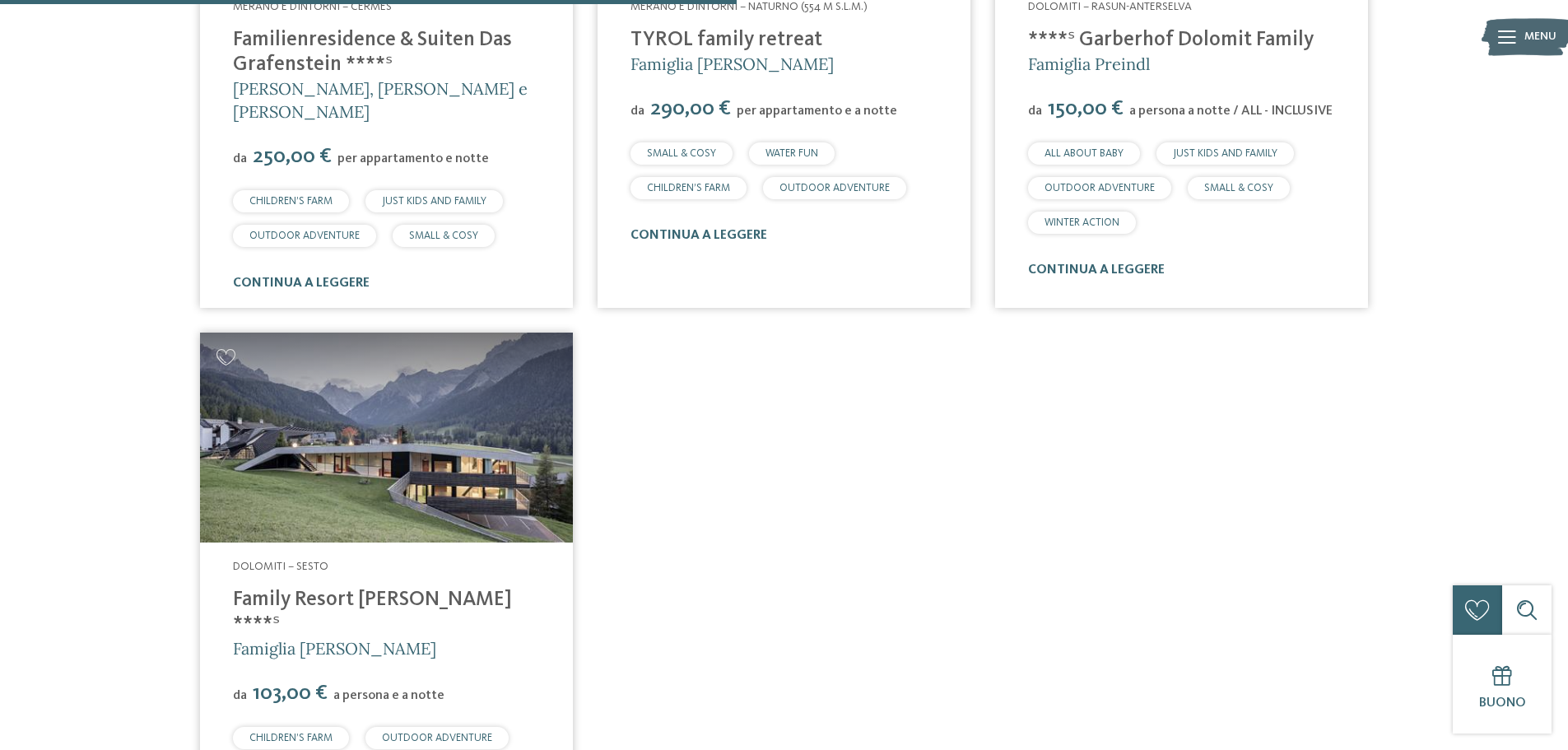
click at [417, 480] on img at bounding box center [386, 437] width 373 height 210
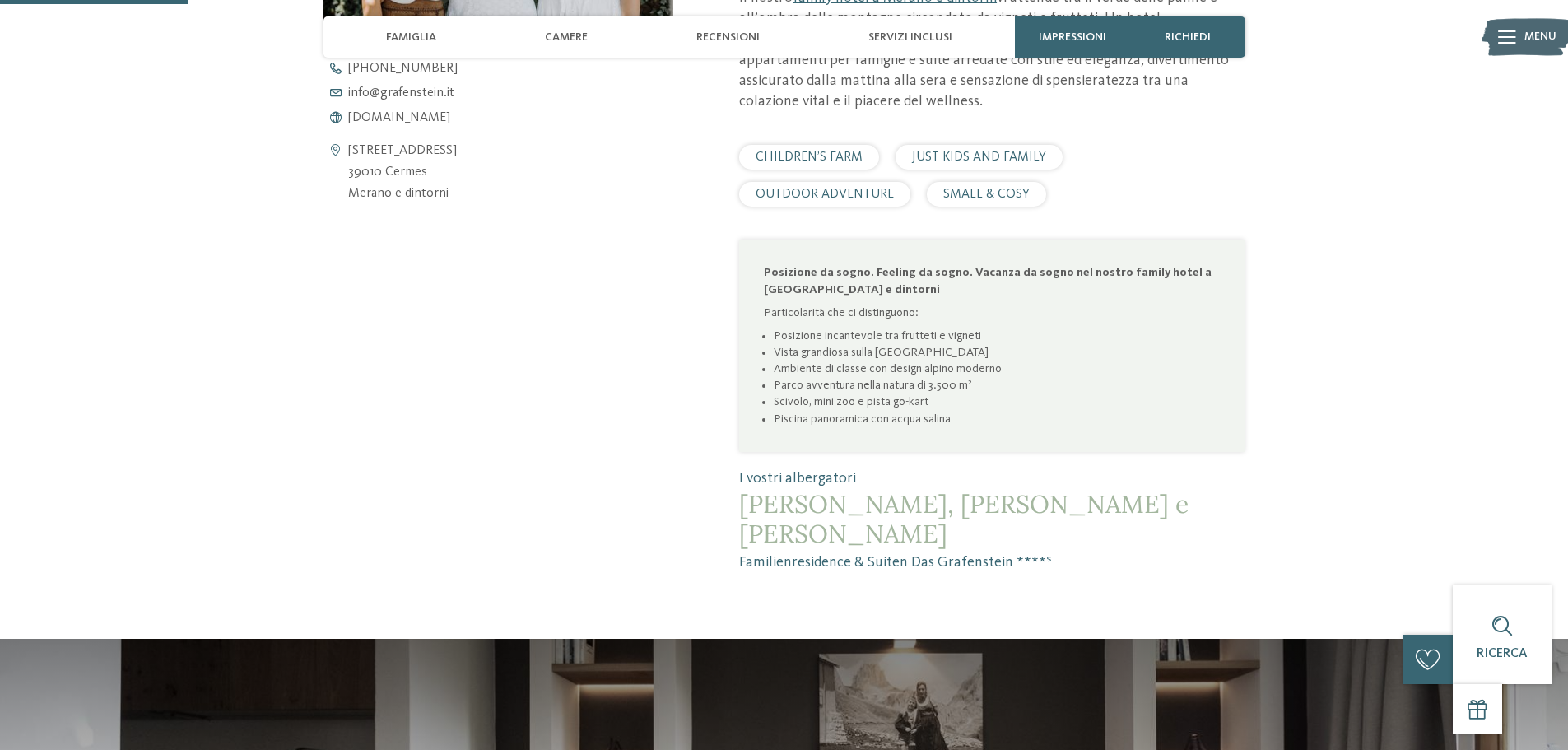
scroll to position [576, 0]
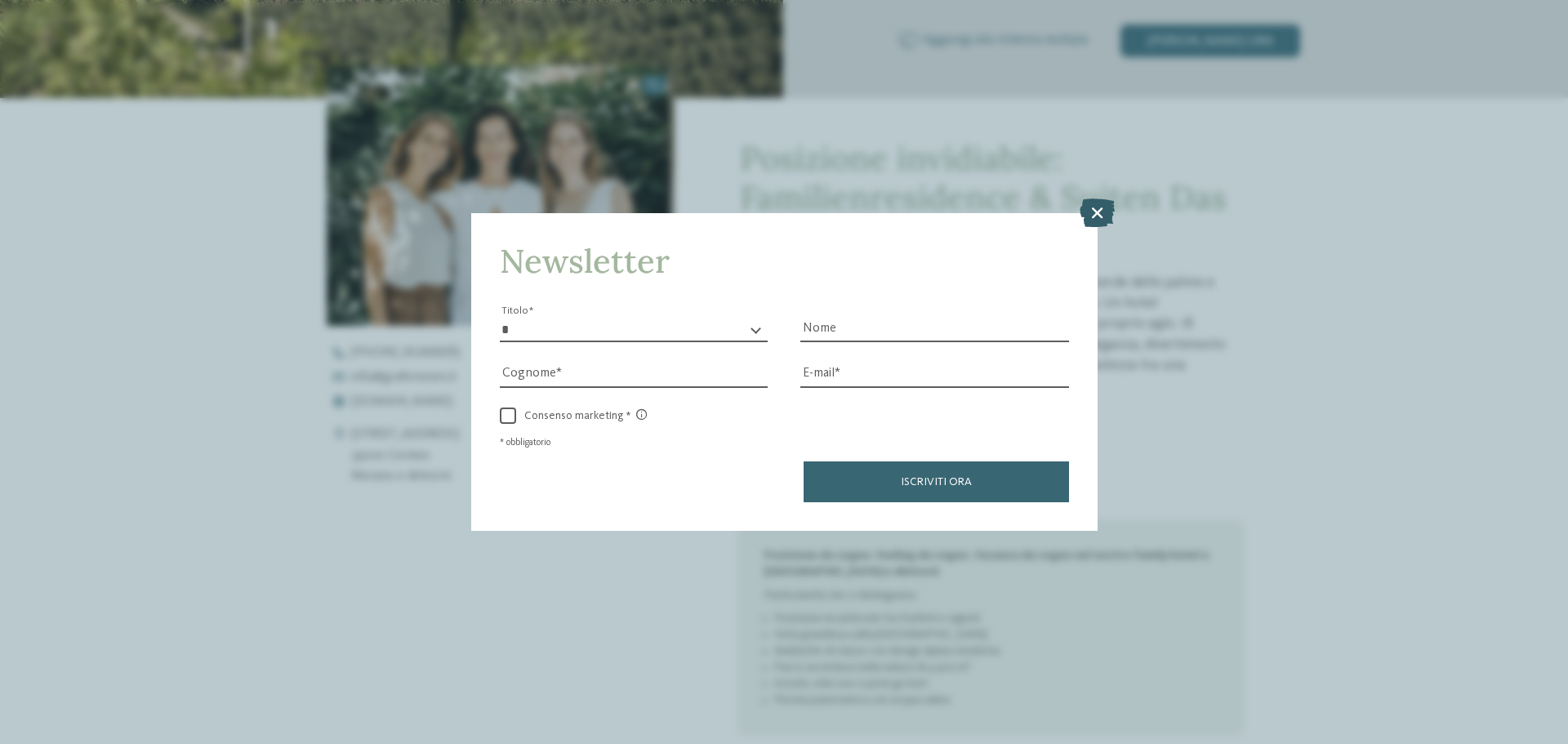
click at [1095, 210] on icon at bounding box center [1097, 212] width 35 height 28
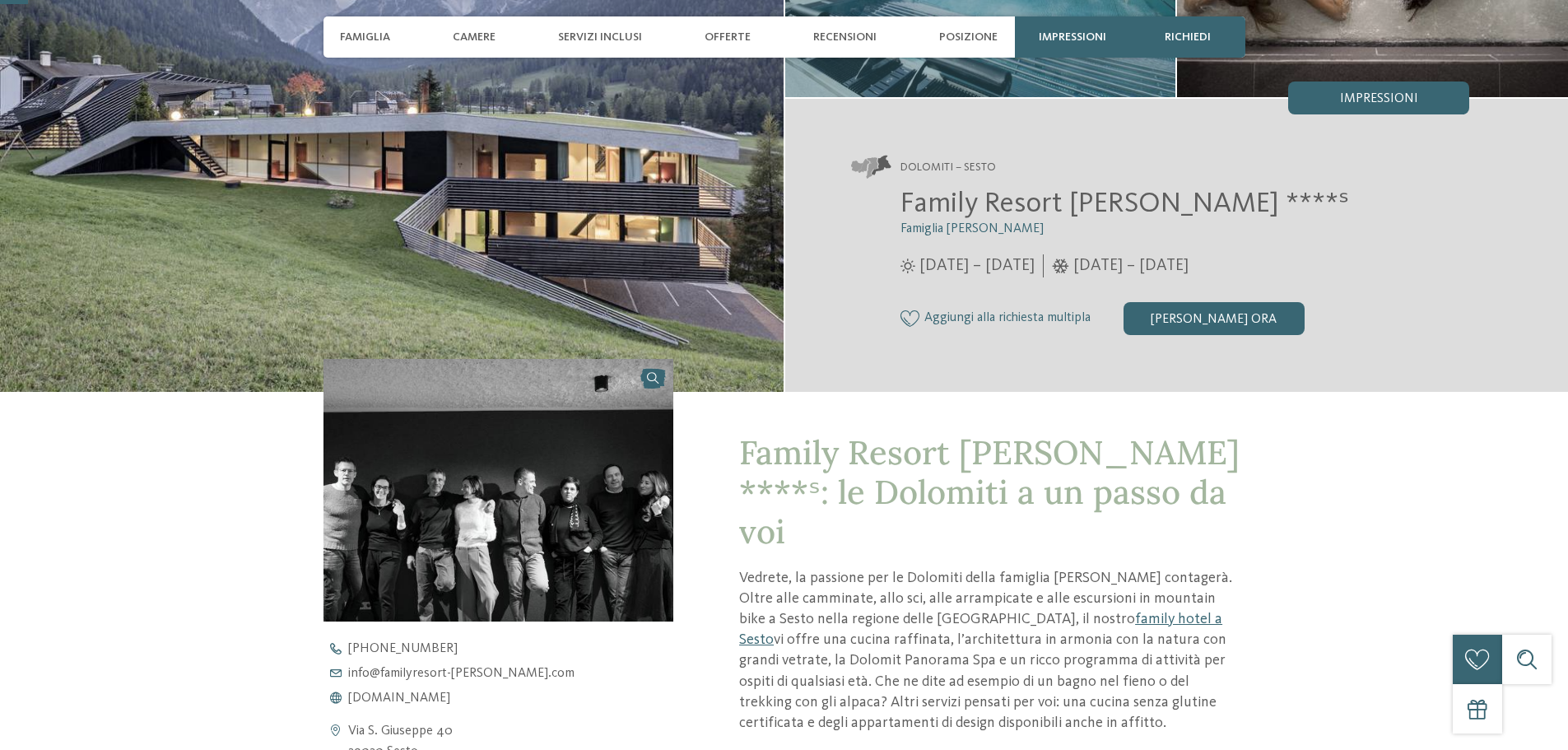
scroll to position [329, 0]
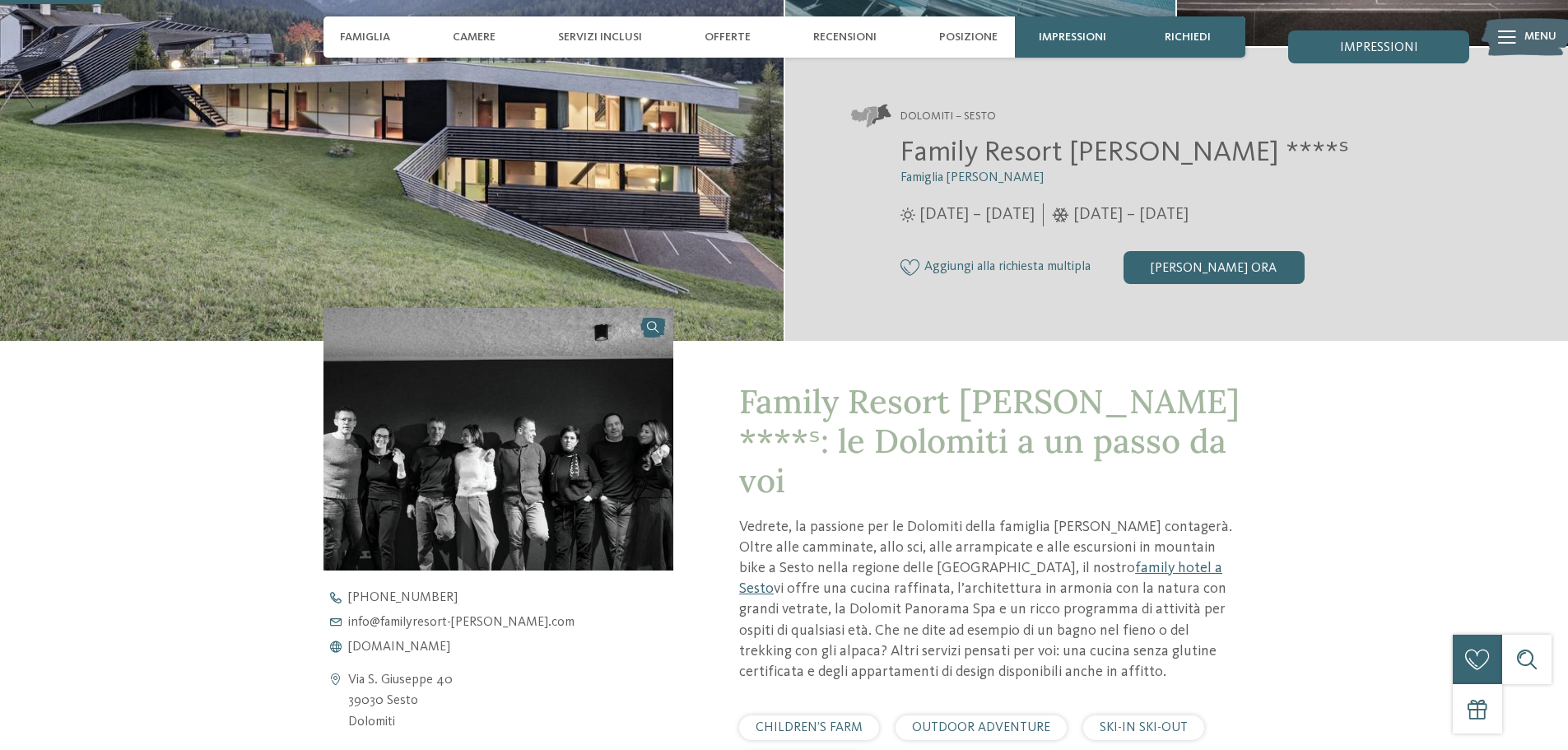
click at [902, 413] on span "Family Resort [PERSON_NAME] ****ˢ: le Dolomiti a un passo da voi" at bounding box center [989, 440] width 500 height 121
click at [647, 466] on img at bounding box center [499, 439] width 351 height 262
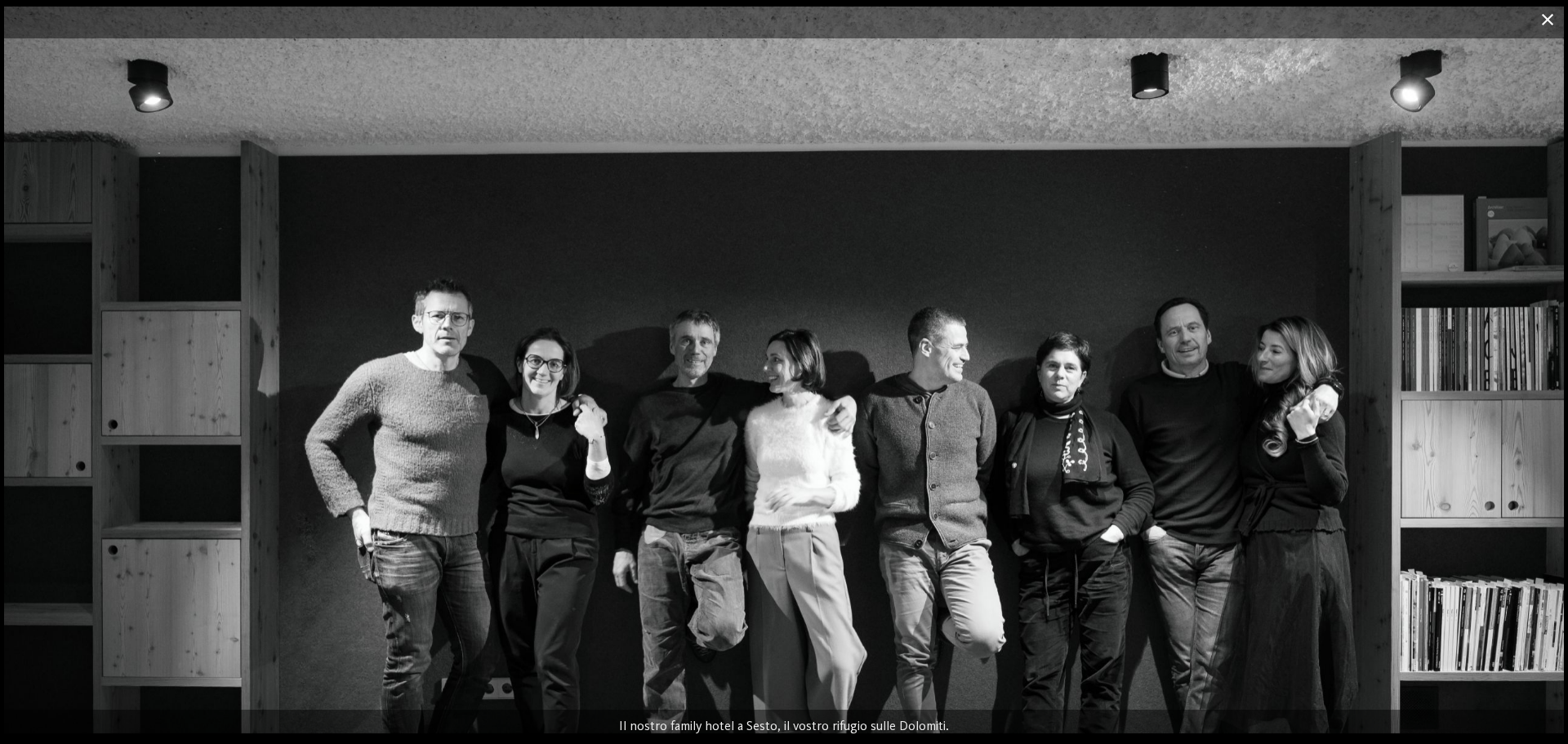
click at [1546, 13] on span at bounding box center [1547, 19] width 41 height 38
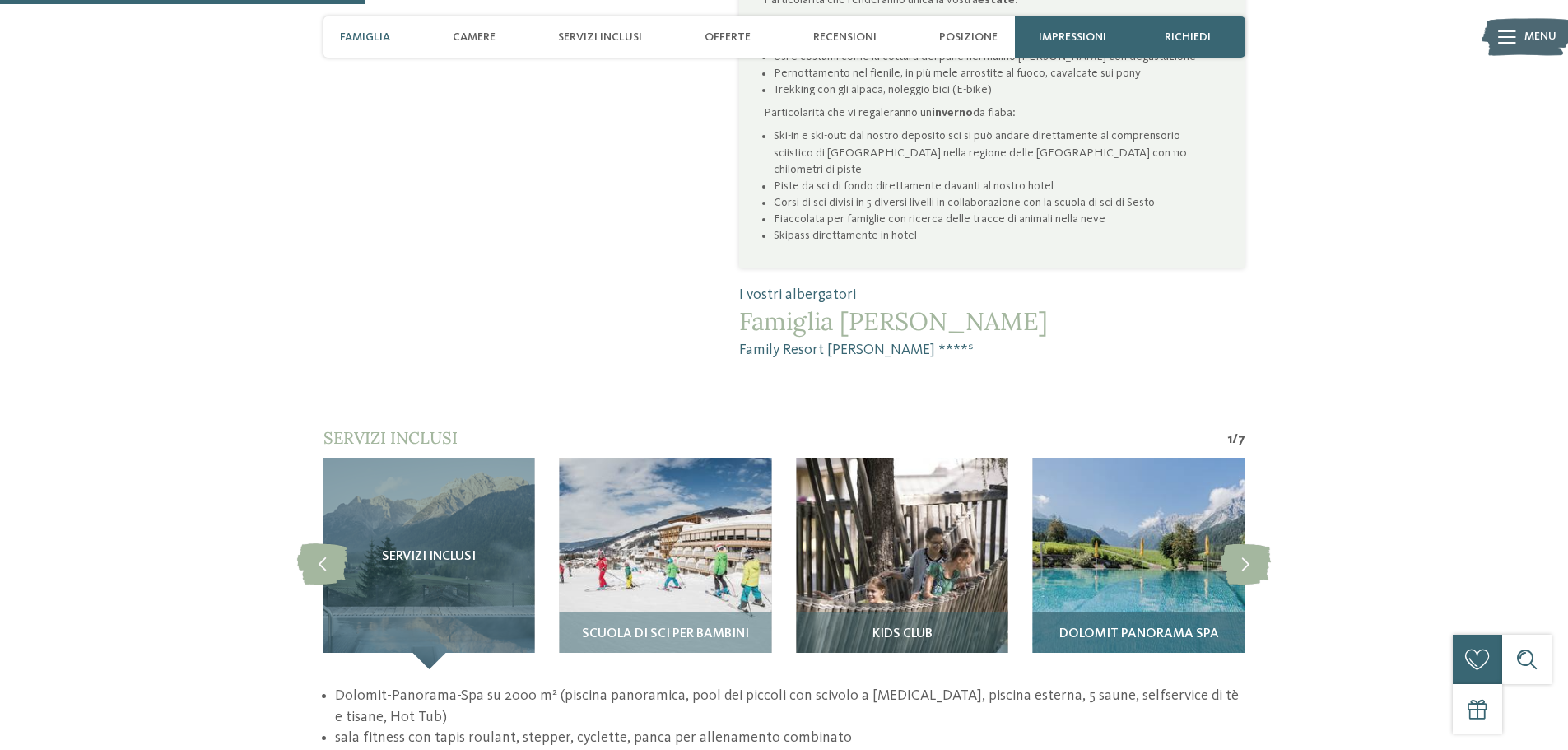
scroll to position [1234, 0]
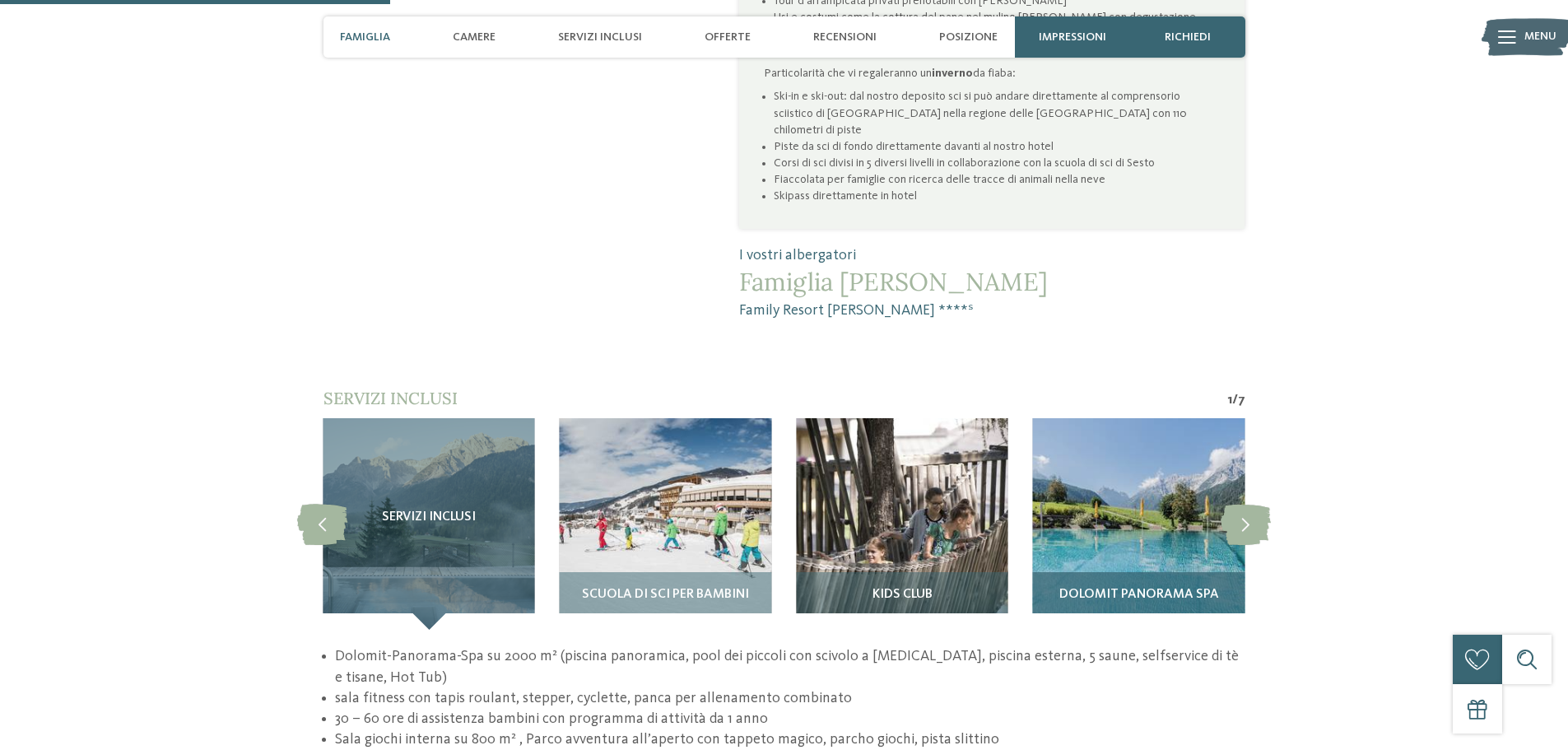
click at [1088, 447] on img at bounding box center [1139, 524] width 211 height 211
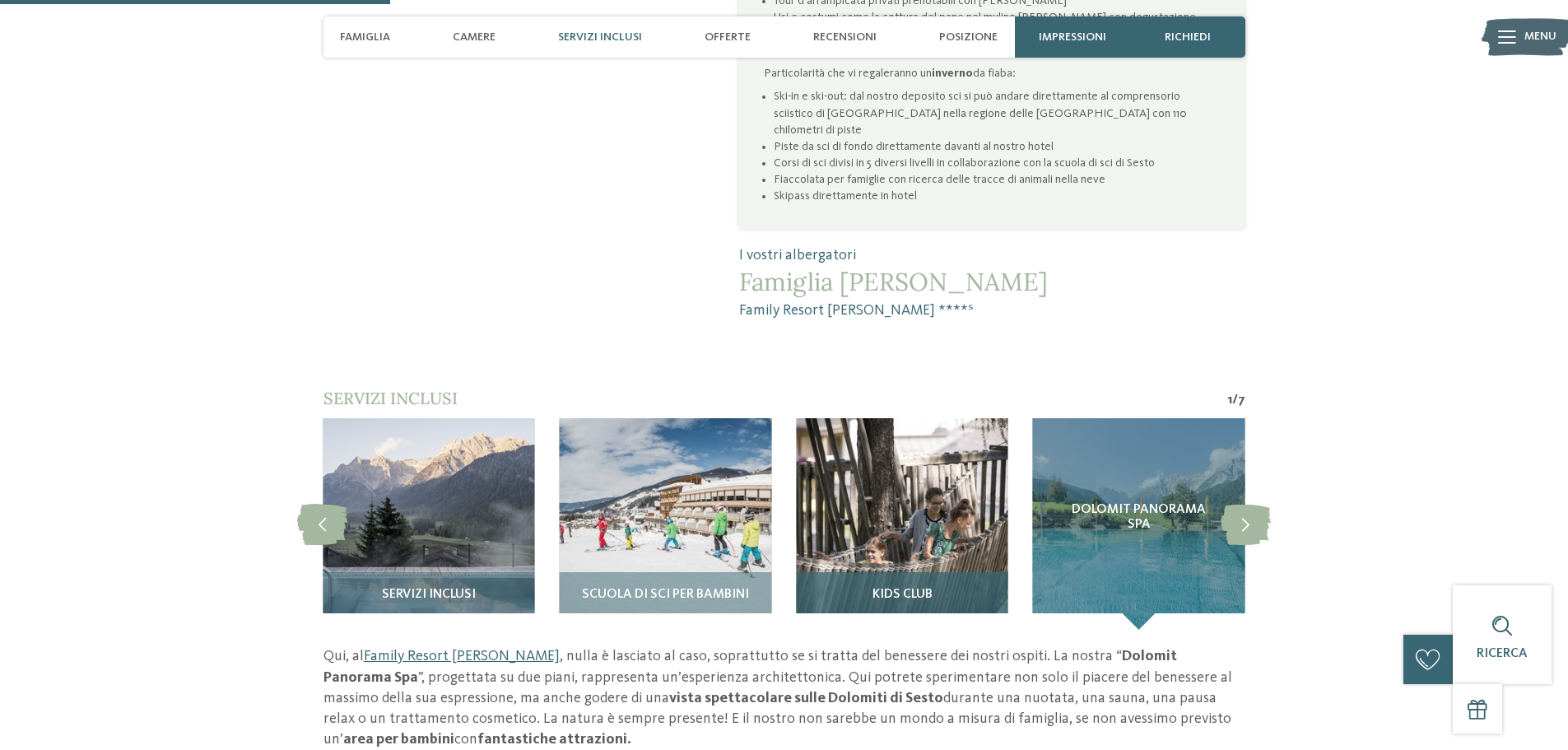
click at [944, 469] on img at bounding box center [901, 524] width 211 height 211
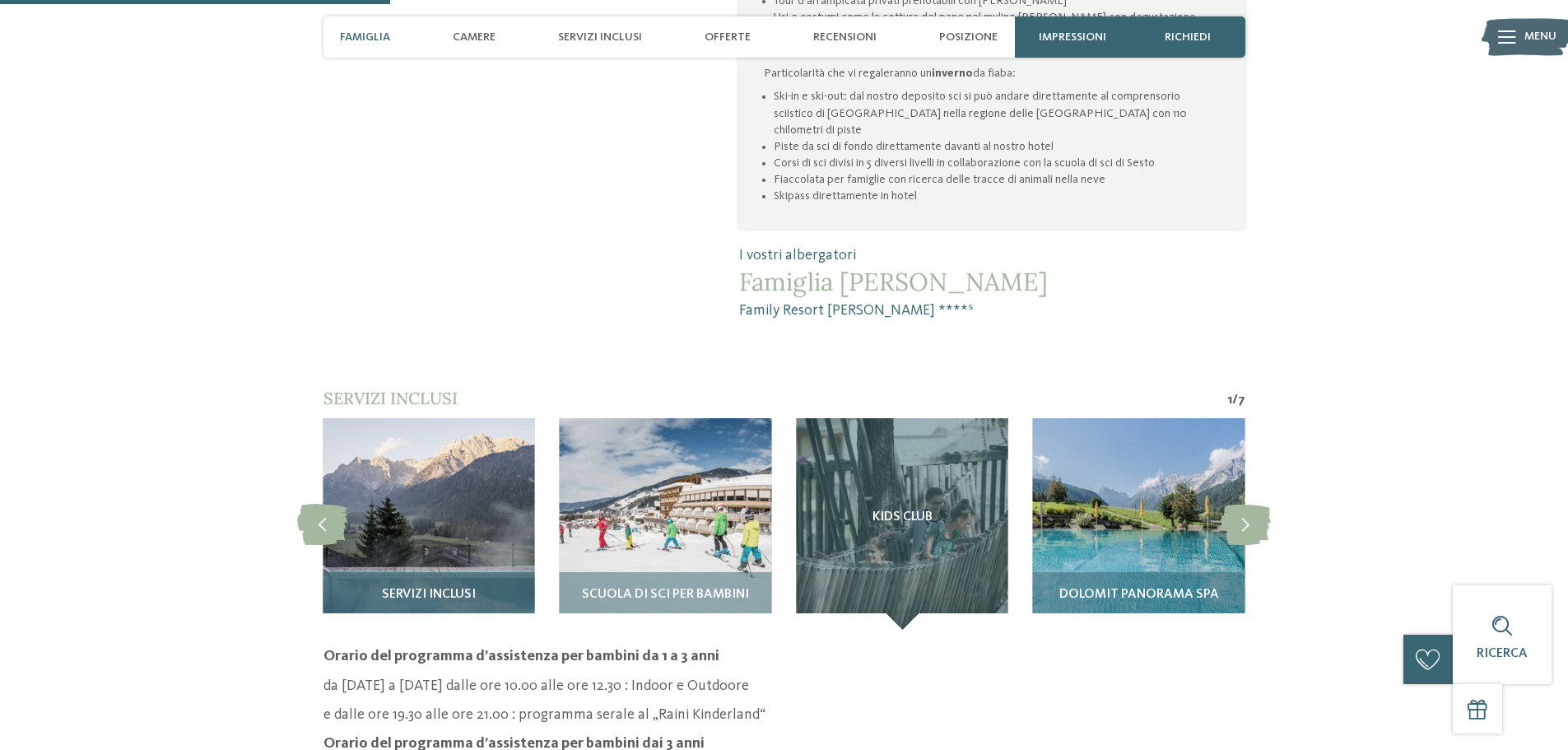
click at [474, 472] on img at bounding box center [428, 524] width 211 height 211
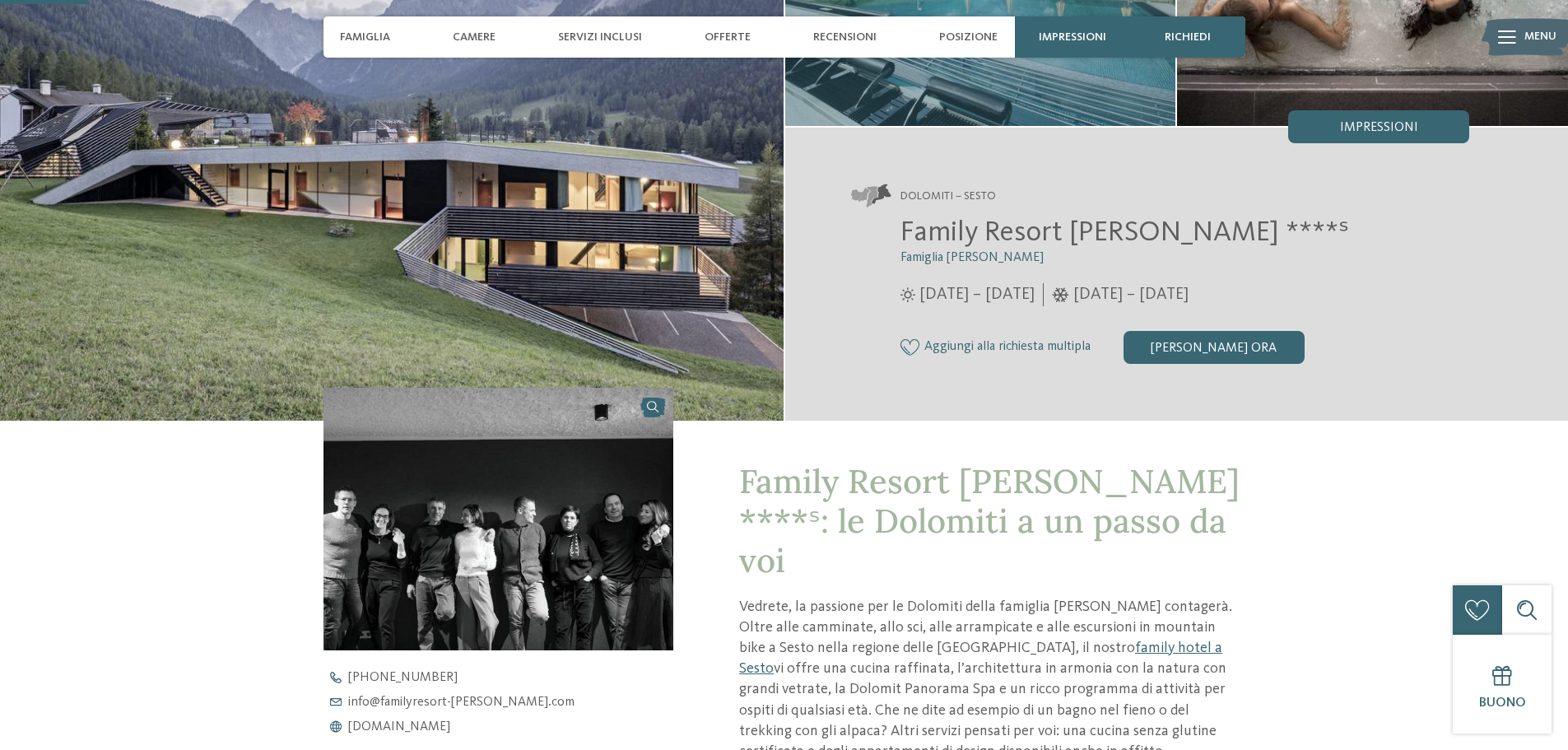
scroll to position [247, 0]
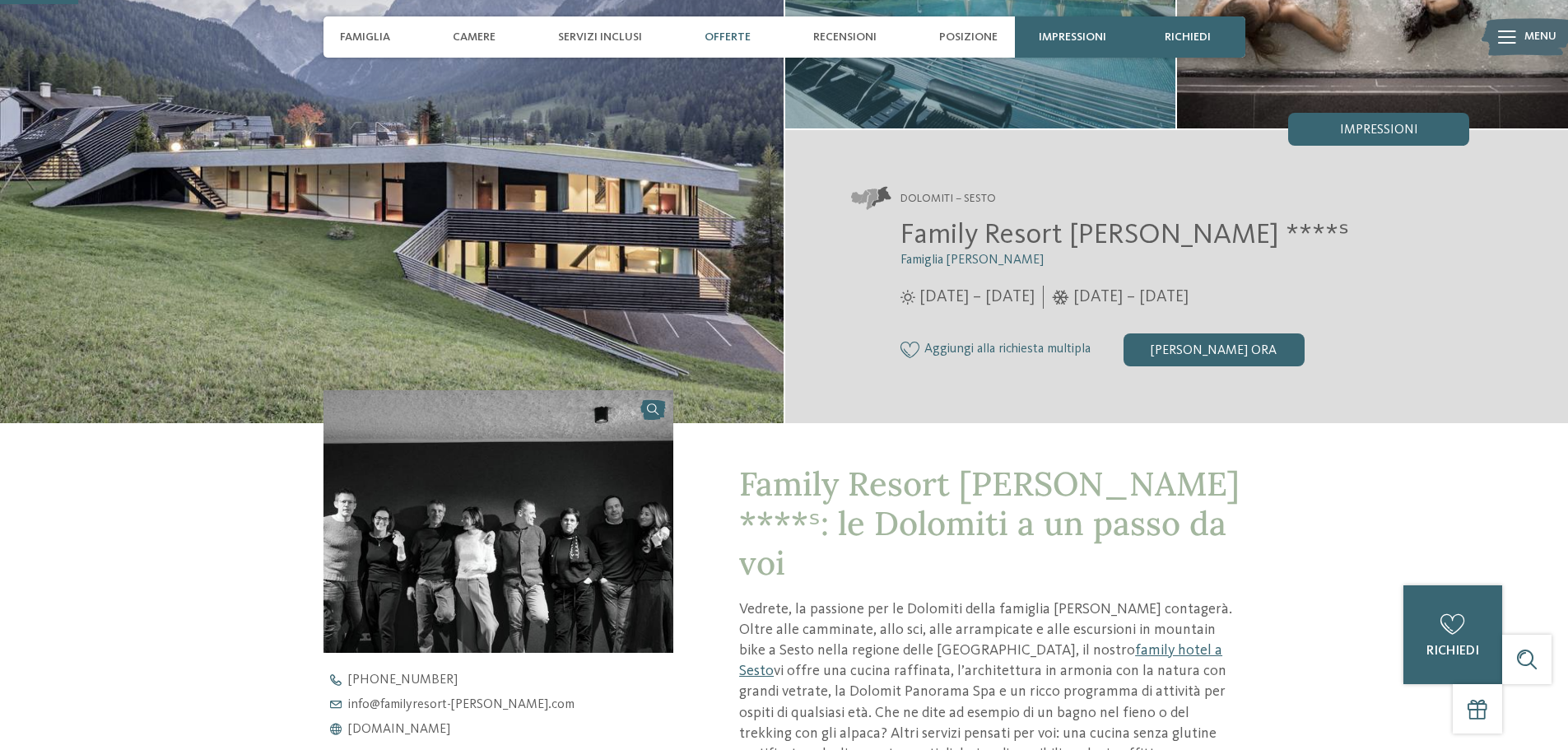
click at [730, 38] on span "Offerte" at bounding box center [727, 37] width 46 height 14
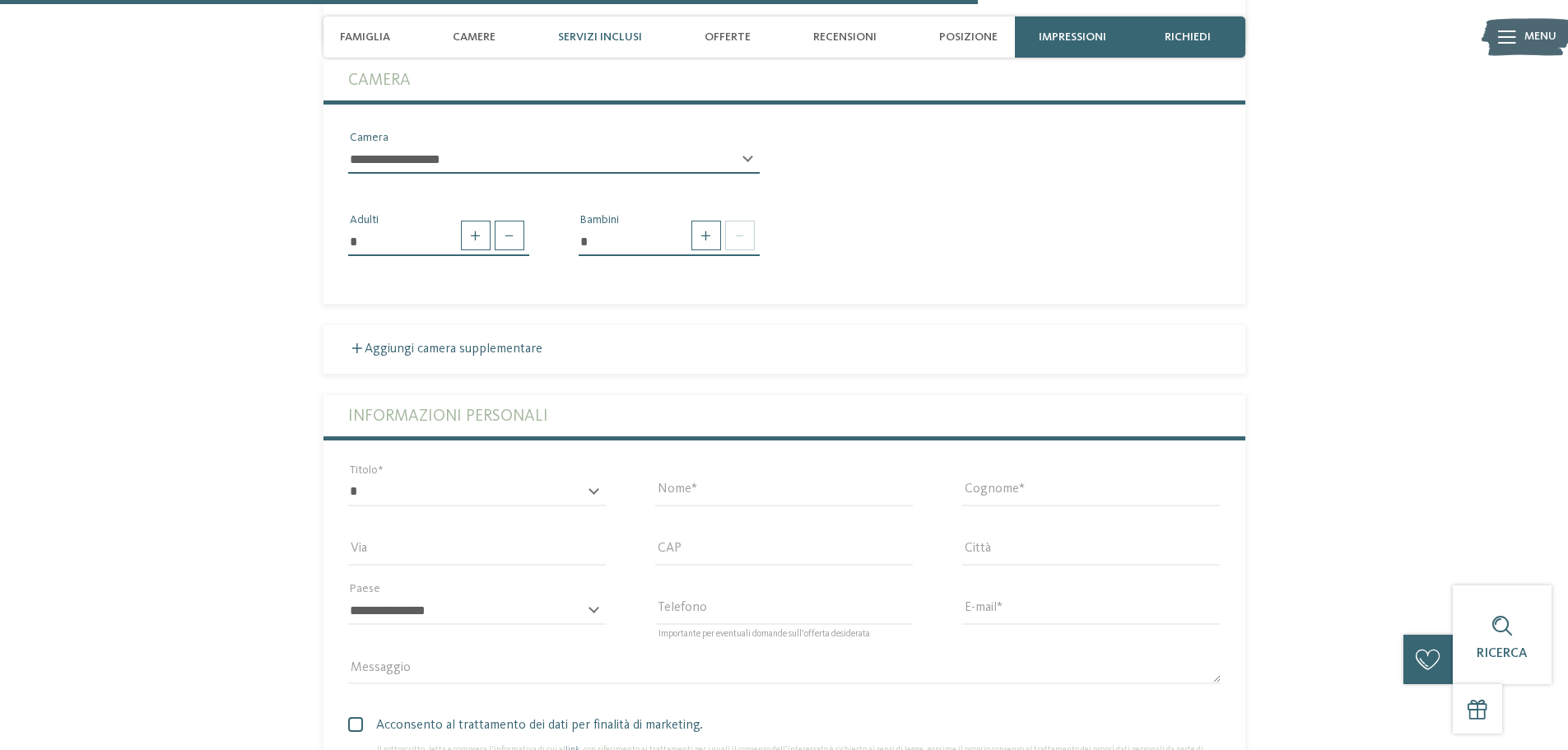
scroll to position [3147, 0]
